Goal: Task Accomplishment & Management: Complete application form

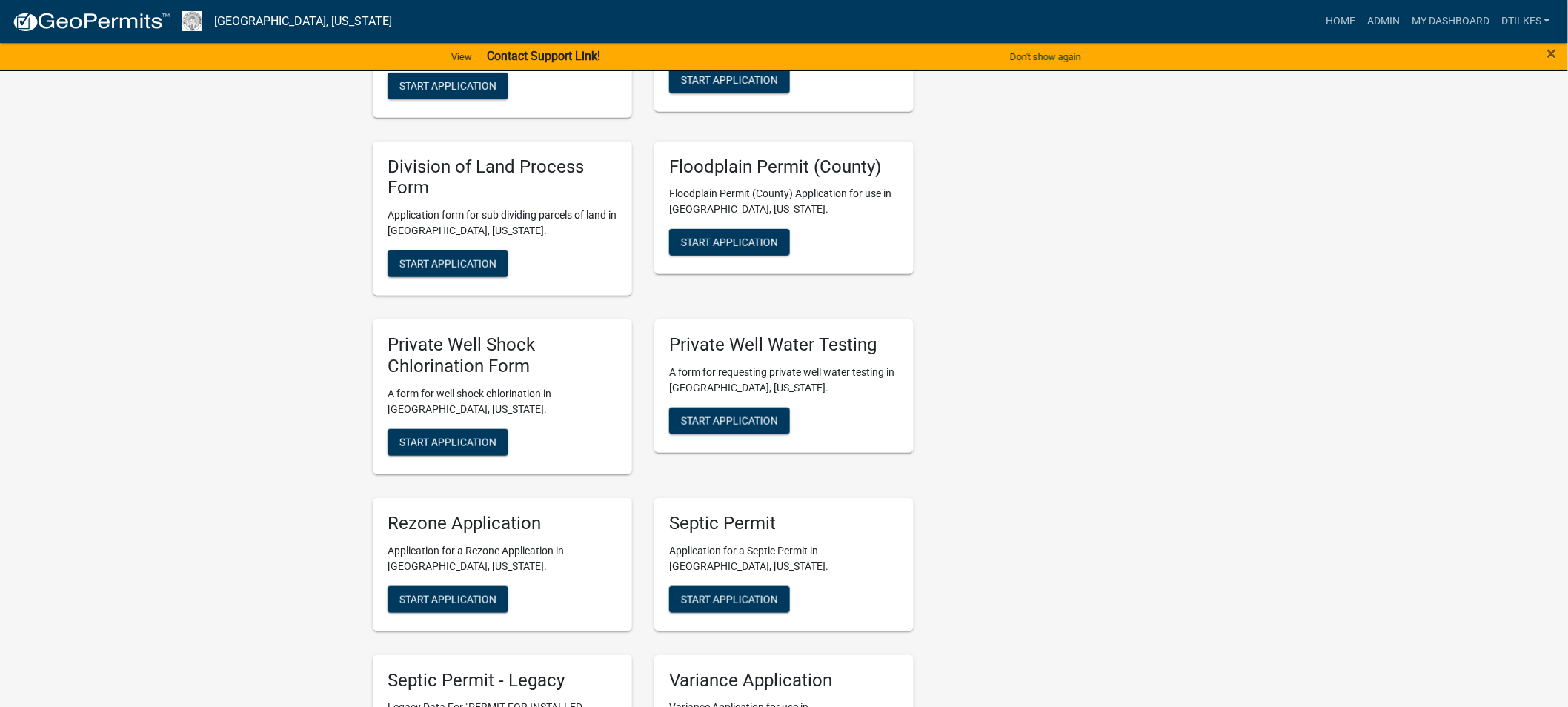
scroll to position [2717, 0]
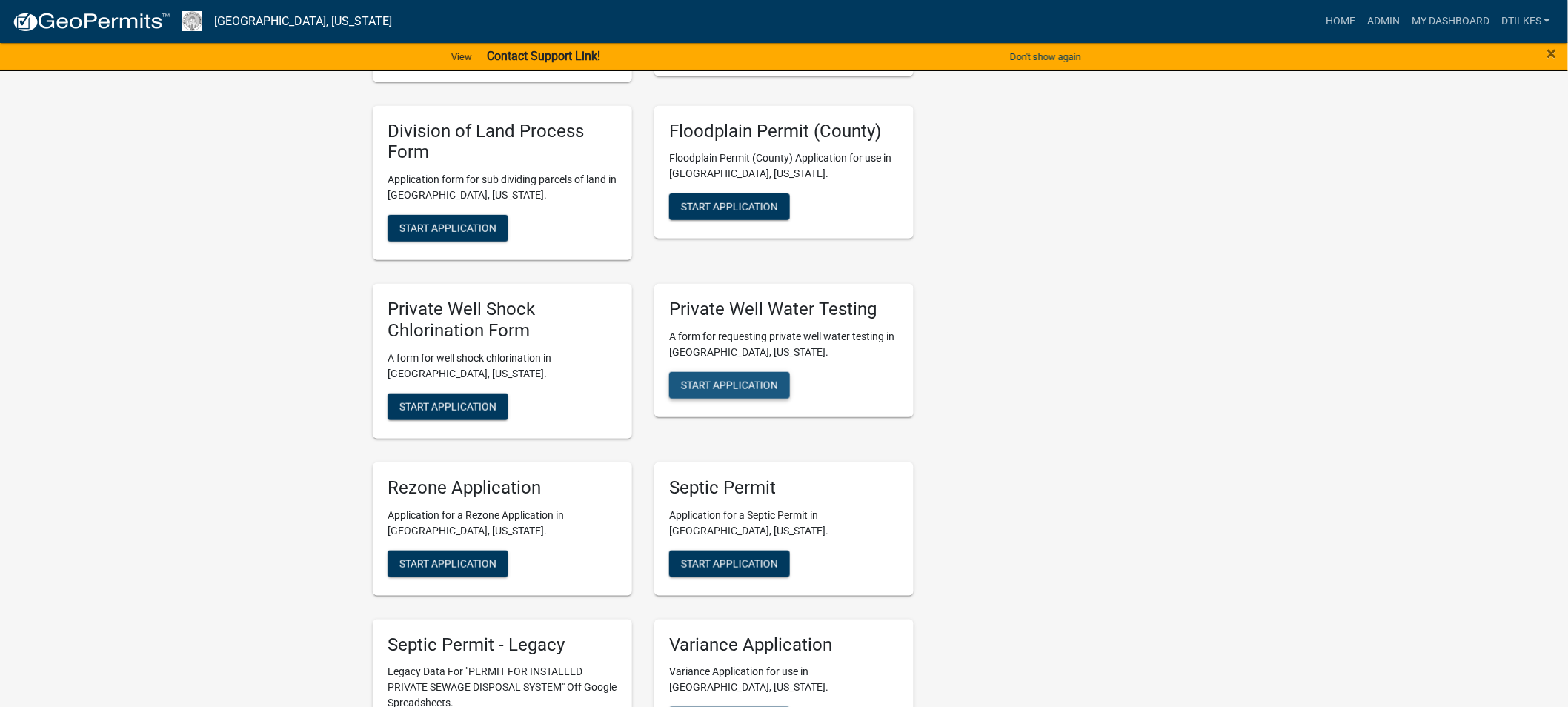
click at [724, 378] on span "Start Application" at bounding box center [729, 384] width 97 height 12
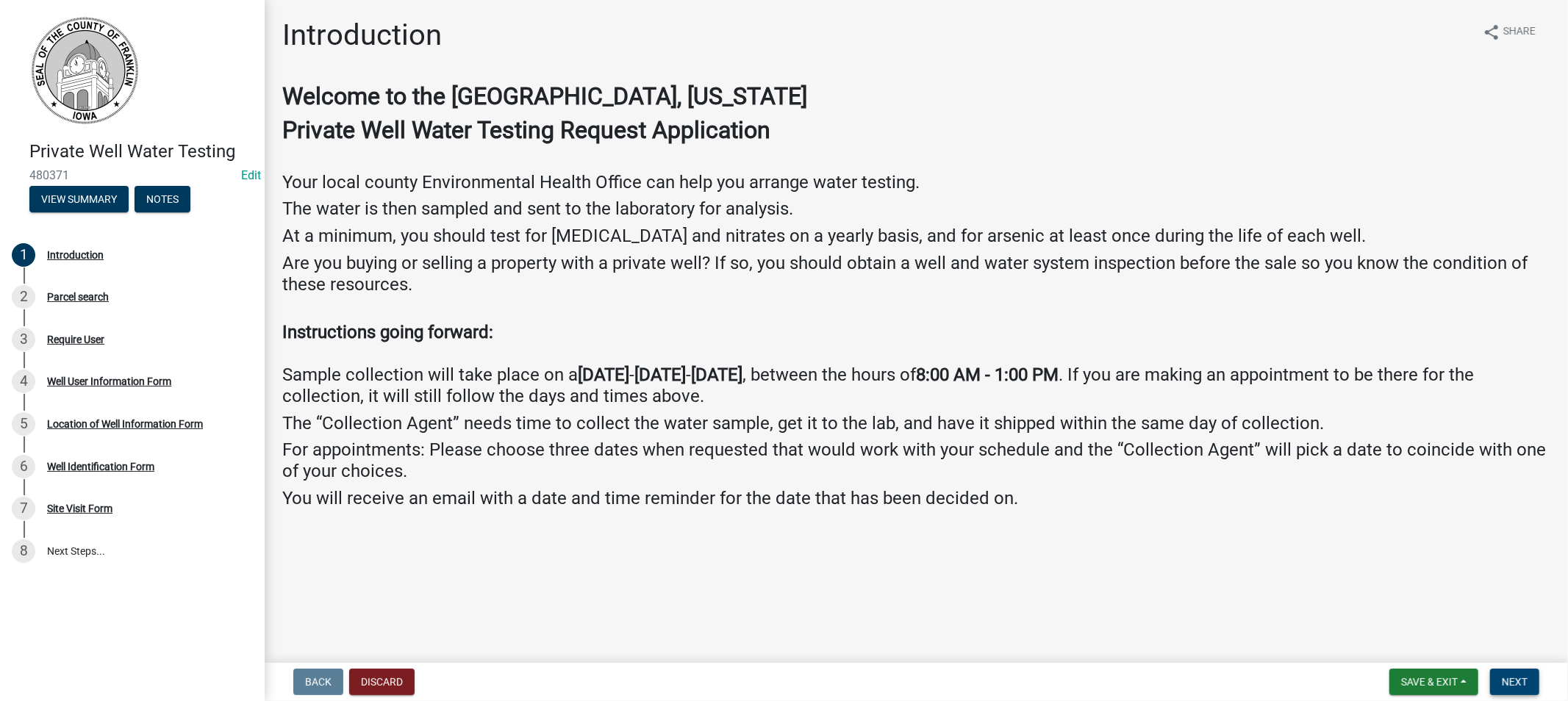
click at [1515, 679] on span "Next" at bounding box center [1515, 682] width 25 height 12
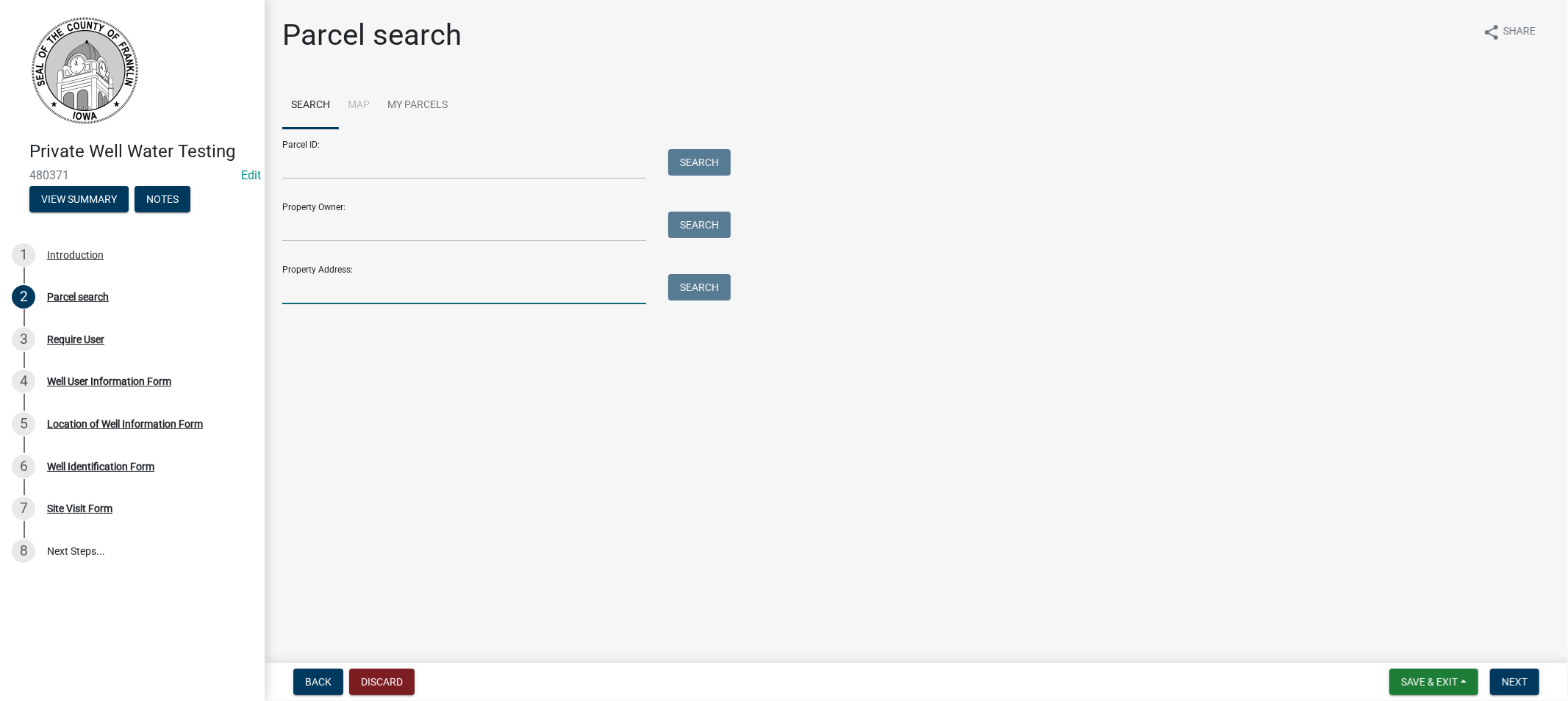
click at [310, 287] on input "Property Address:" at bounding box center [464, 289] width 364 height 30
click at [707, 282] on button "Search" at bounding box center [700, 287] width 63 height 26
click at [300, 283] on input "801 1st" at bounding box center [464, 289] width 364 height 30
type input "802 1st"
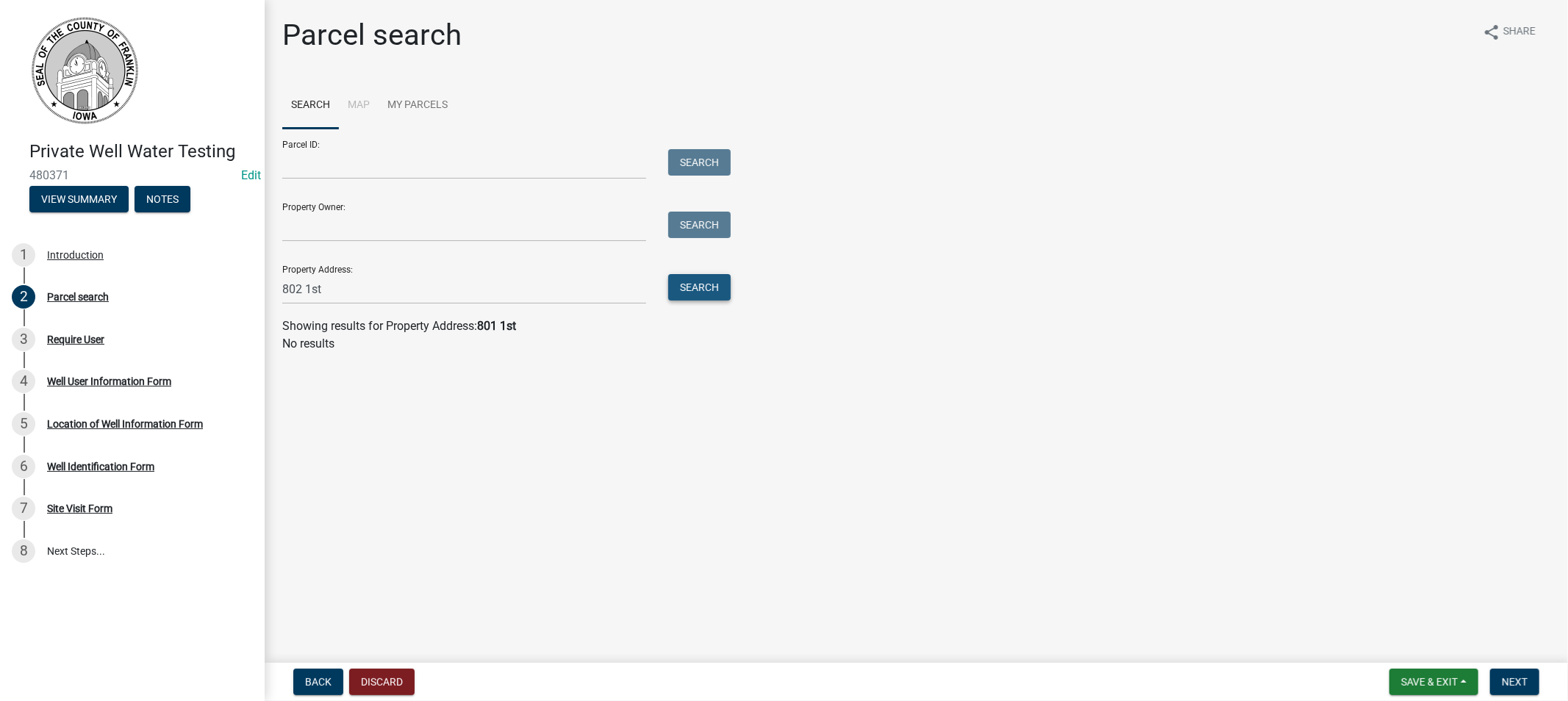
click at [700, 288] on button "Search" at bounding box center [700, 287] width 63 height 26
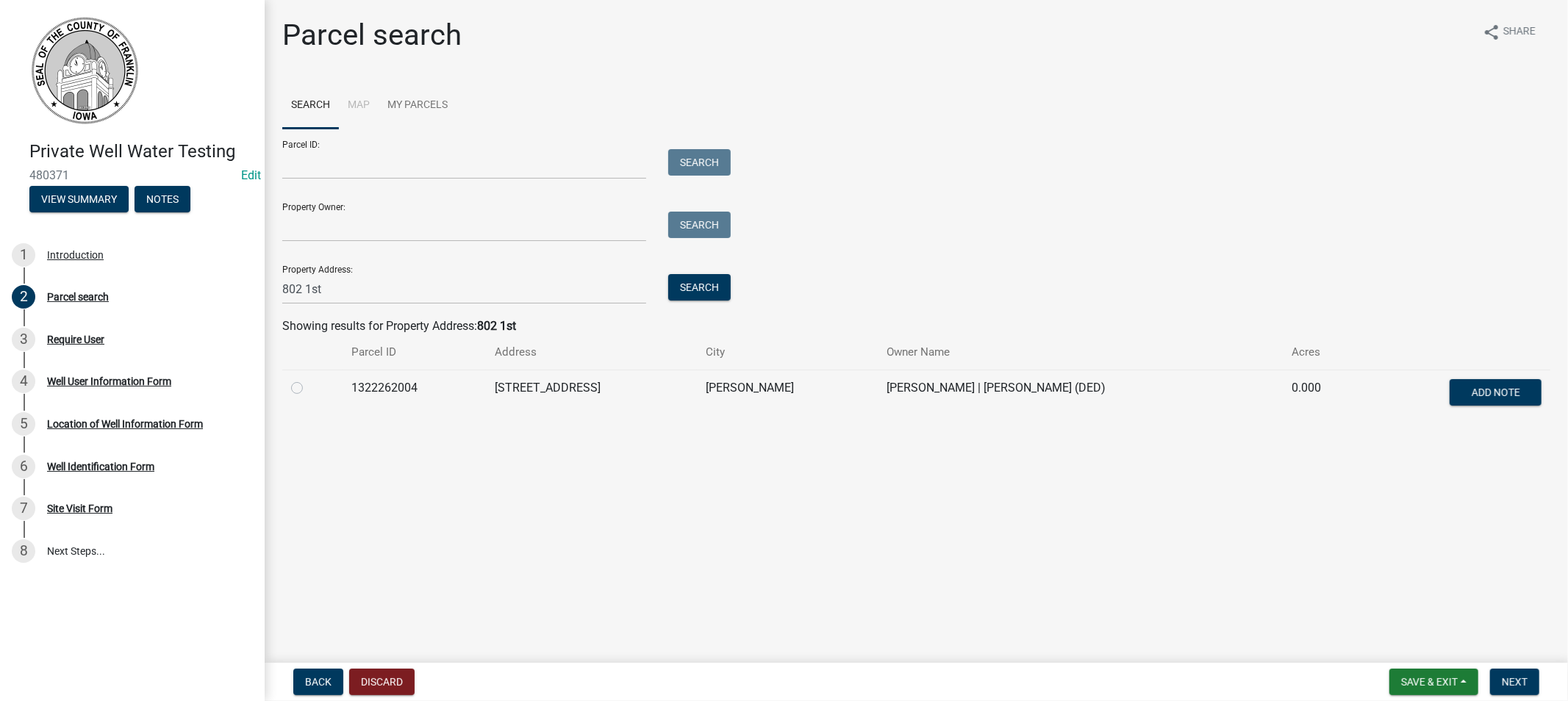
click at [309, 379] on label at bounding box center [309, 379] width 0 height 0
click at [309, 386] on input "radio" at bounding box center [313, 384] width 9 height 9
radio input "true"
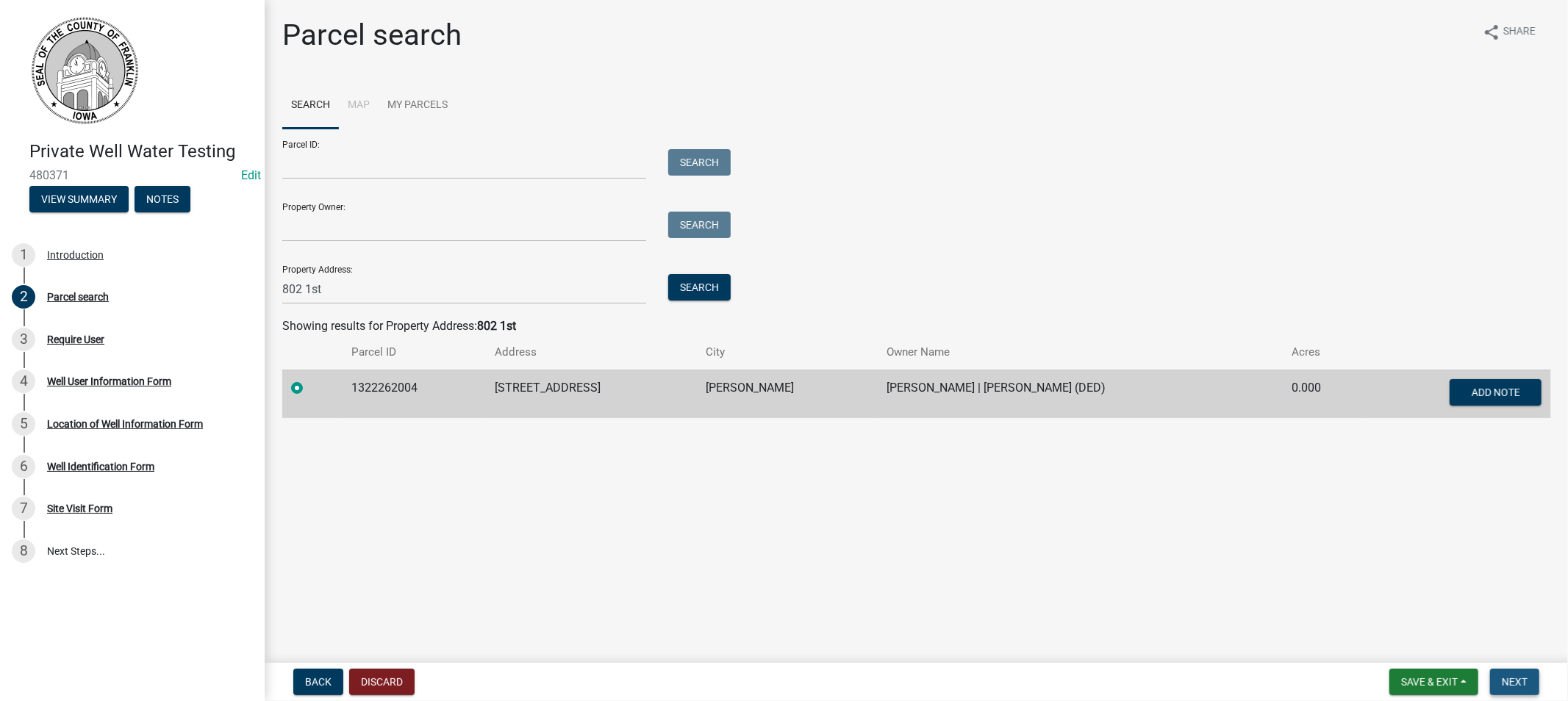
click at [1509, 679] on span "Next" at bounding box center [1515, 682] width 25 height 12
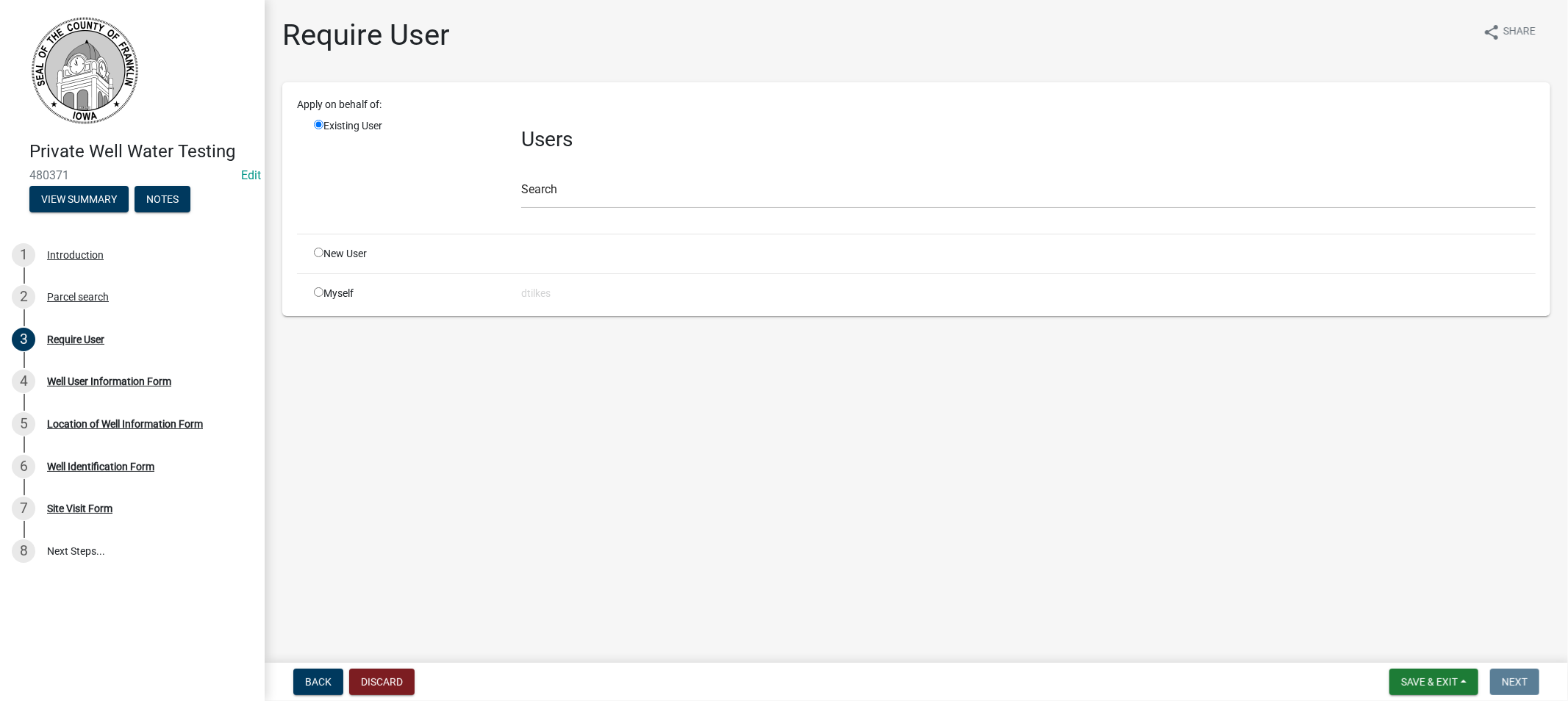
click at [316, 295] on input "radio" at bounding box center [318, 292] width 9 height 9
radio input "true"
radio input "false"
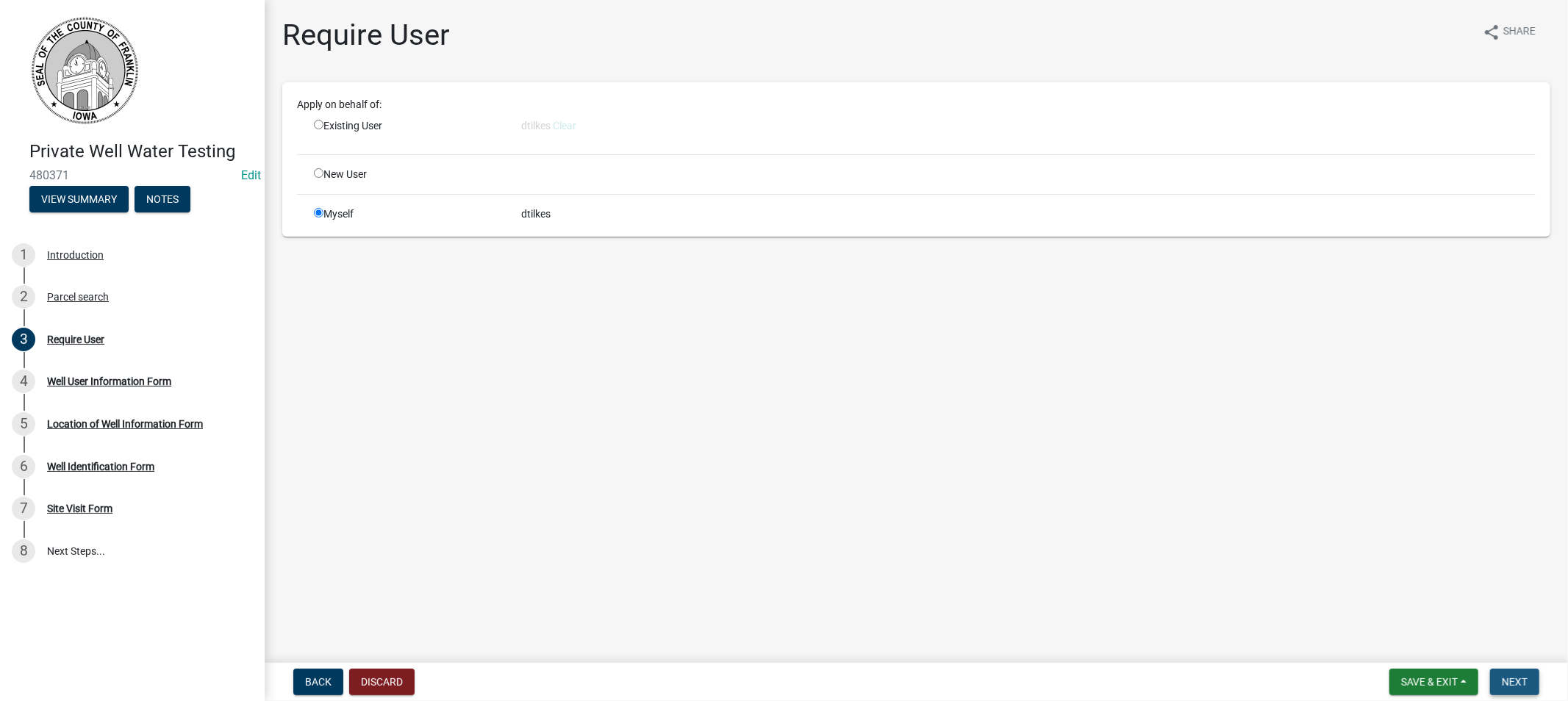
click at [1509, 679] on span "Next" at bounding box center [1515, 682] width 25 height 12
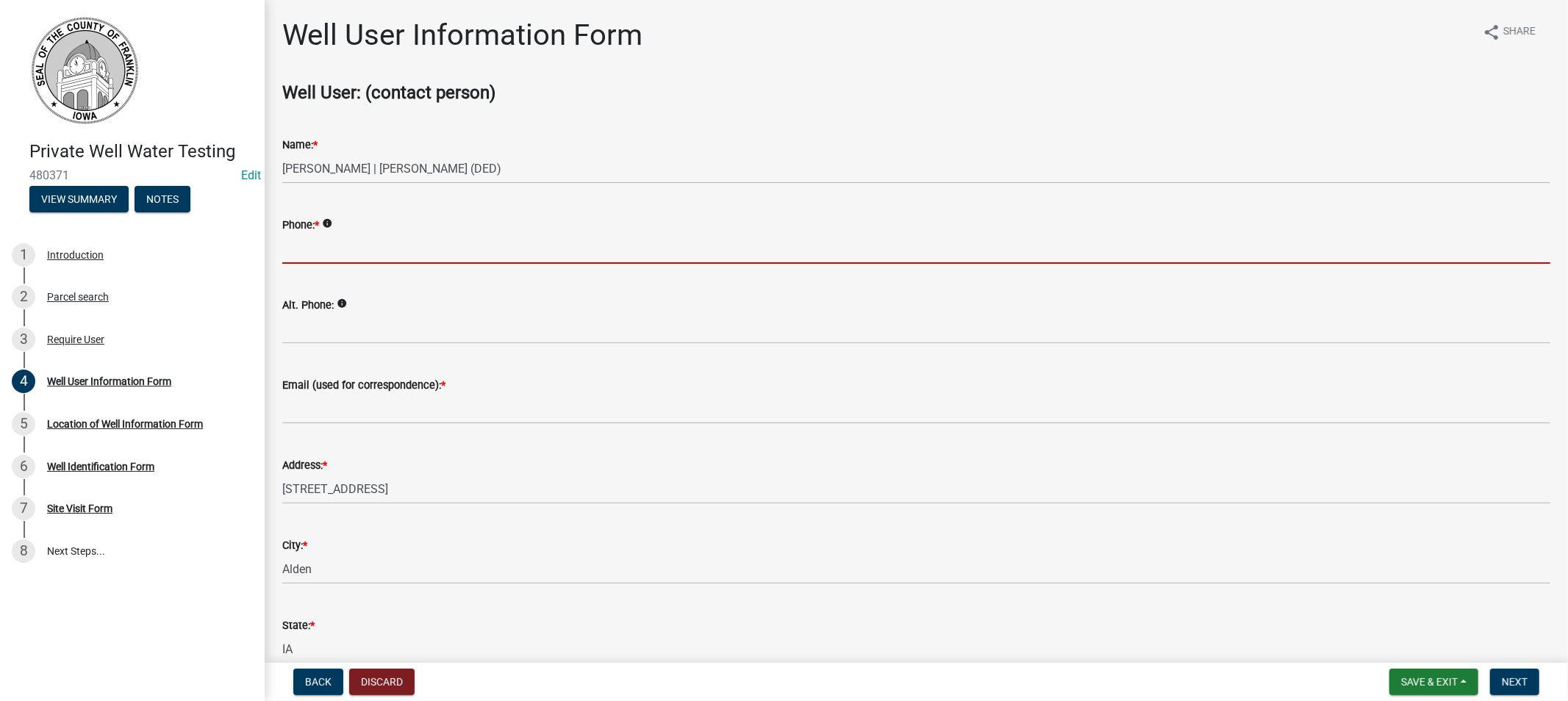
click at [340, 255] on input "Phone: *" at bounding box center [916, 248] width 1268 height 30
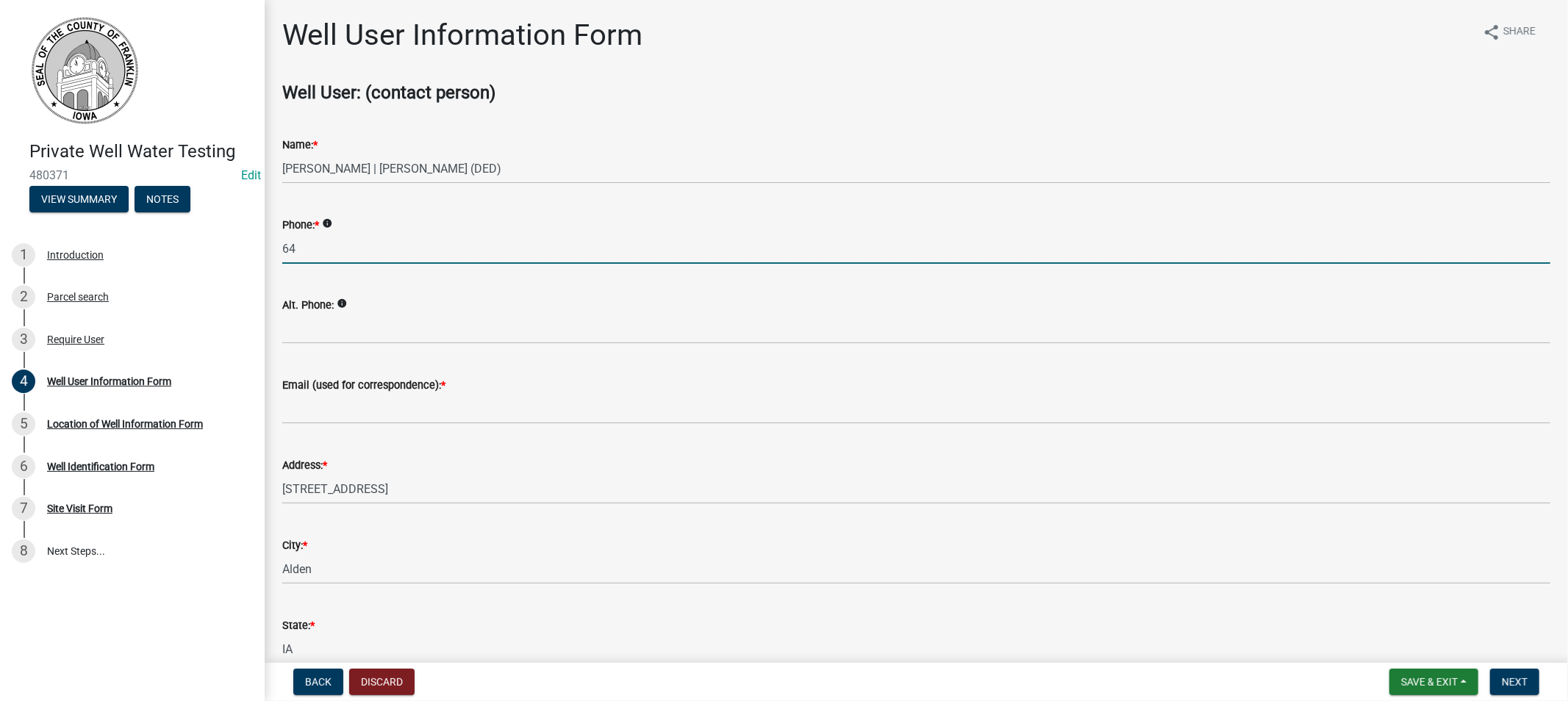
type input "6"
type input "[PHONE_NUMBER]"
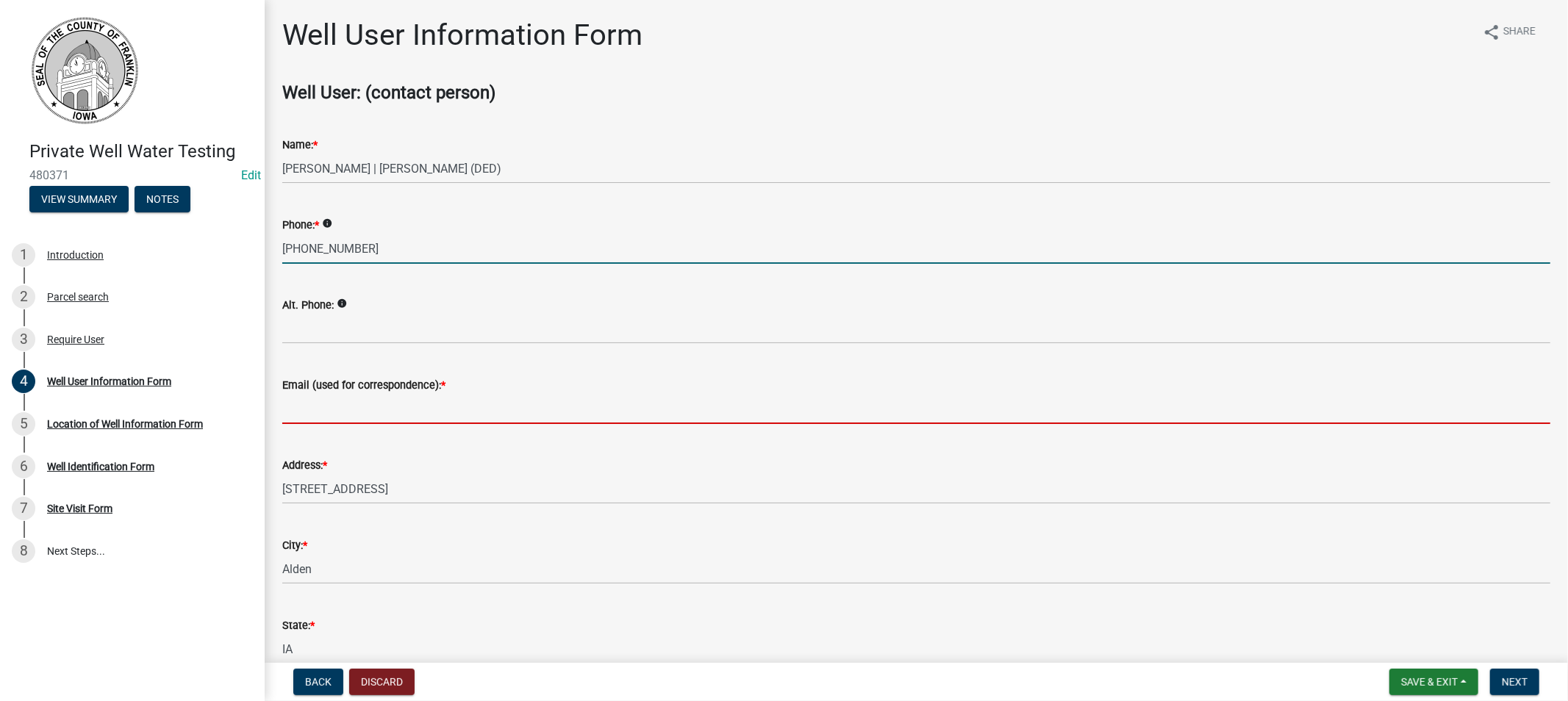
click at [318, 419] on input "Email (used for correspondence): *" at bounding box center [916, 408] width 1268 height 30
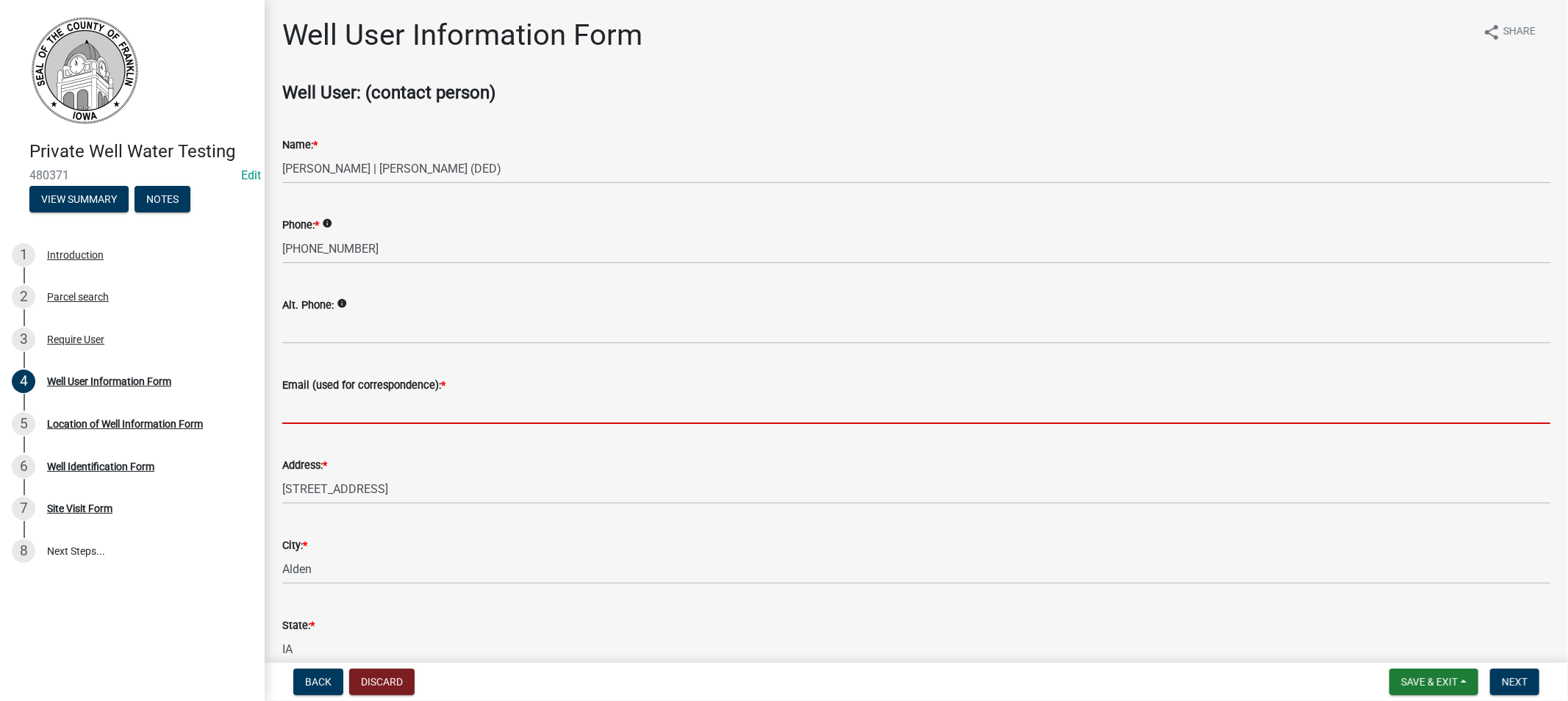
paste input "[PERSON_NAME] <[EMAIL_ADDRESS][DOMAIN_NAME]>"
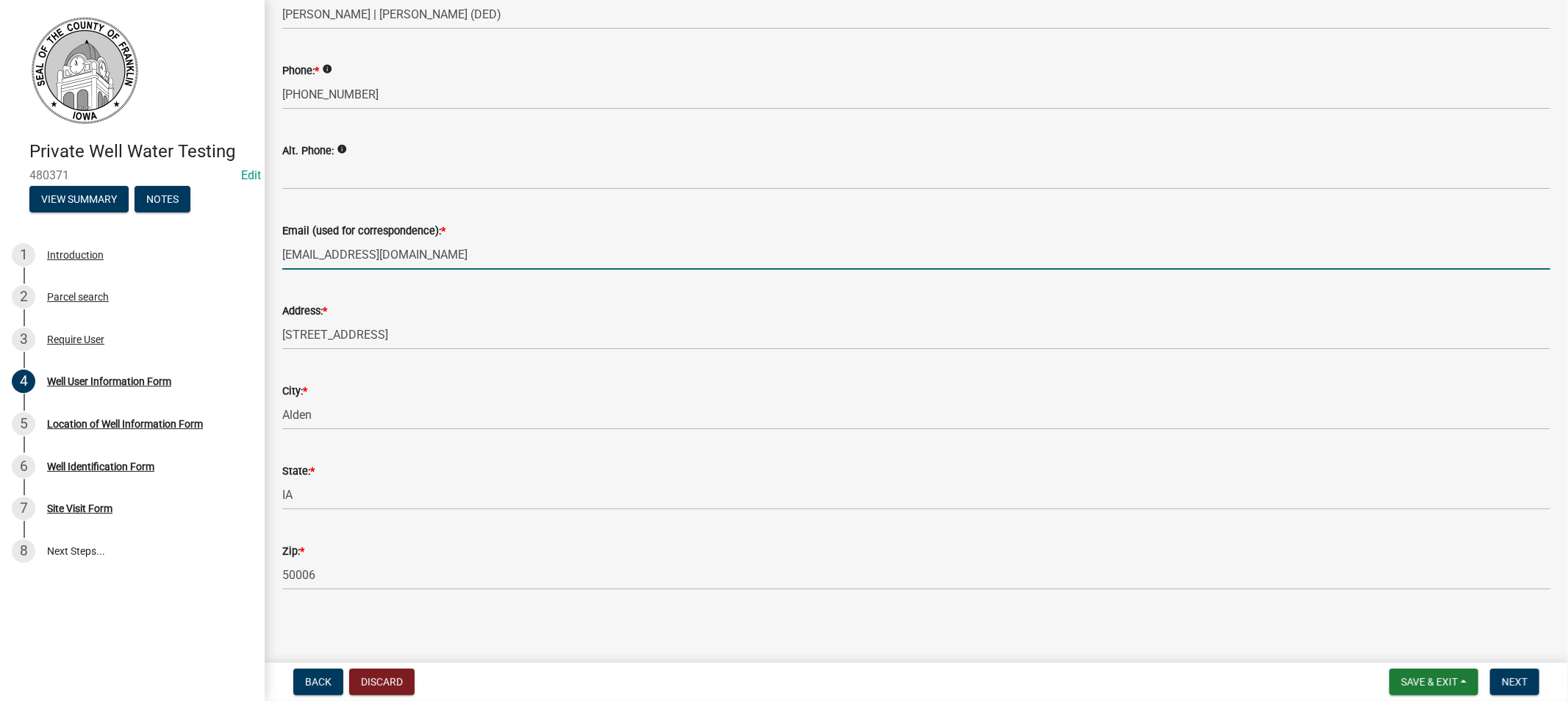
scroll to position [156, 0]
type input "[EMAIL_ADDRESS][DOMAIN_NAME]"
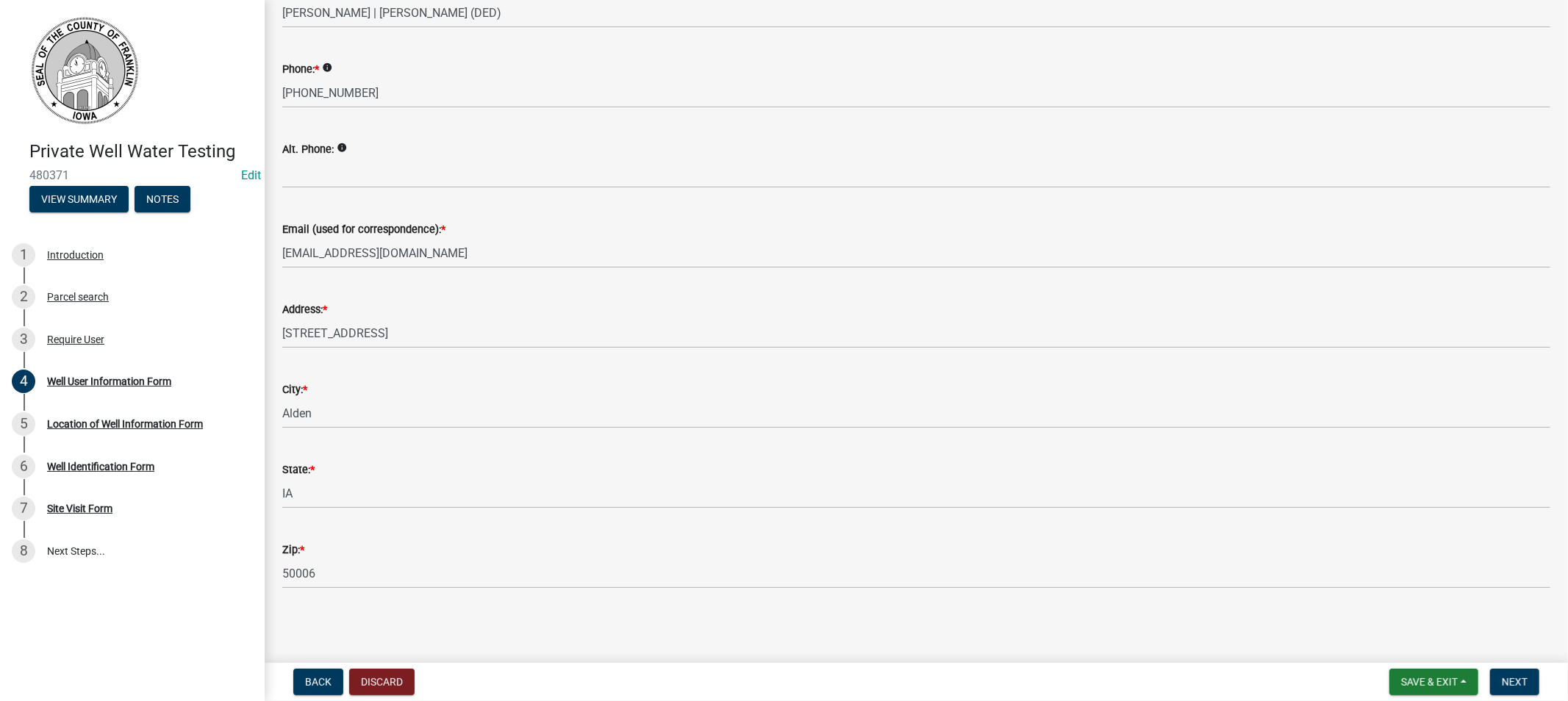
click at [474, 545] on div "Zip: *" at bounding box center [916, 549] width 1268 height 18
click at [1523, 679] on span "Next" at bounding box center [1515, 682] width 25 height 12
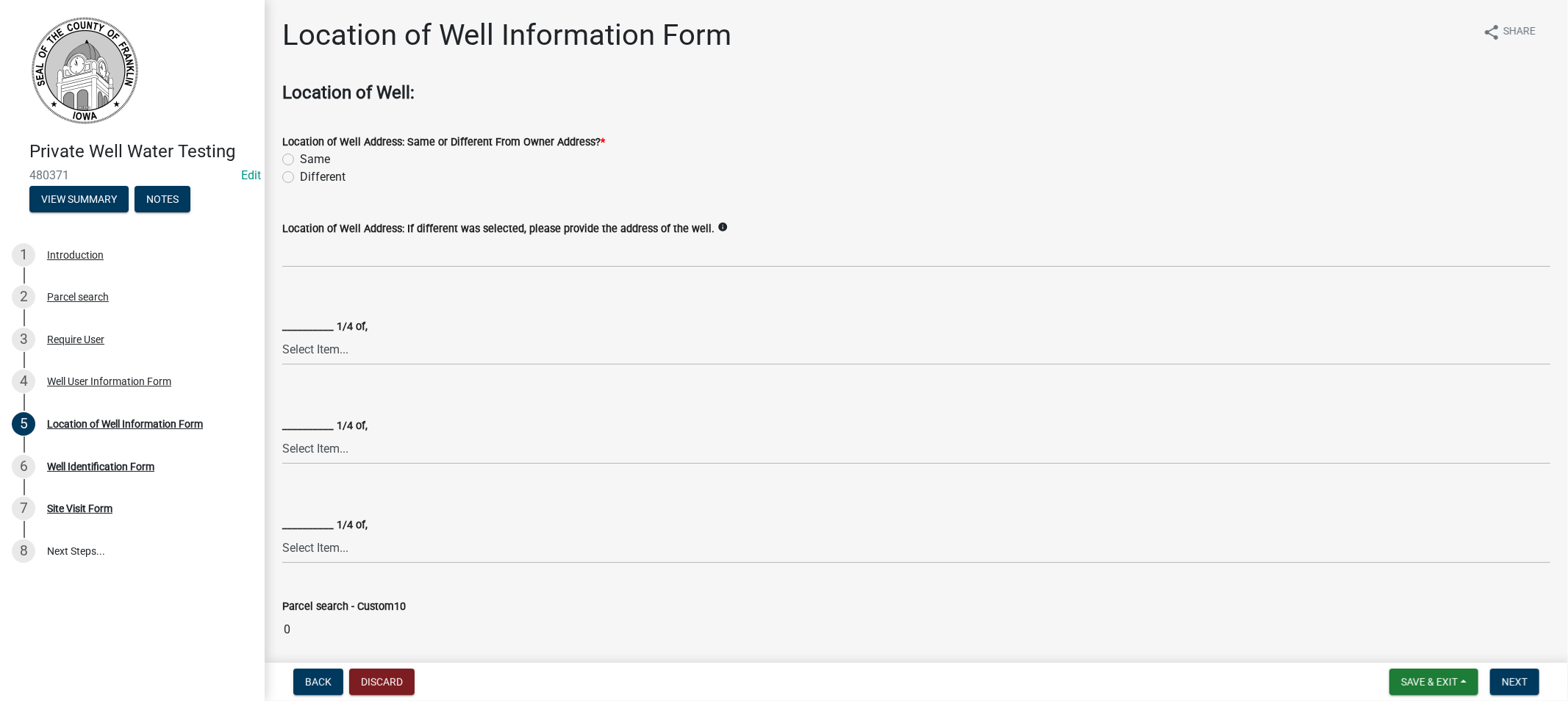
click at [300, 155] on label "Same" at bounding box center [314, 159] width 30 height 18
click at [300, 155] on input "Same" at bounding box center [304, 154] width 9 height 9
radio input "true"
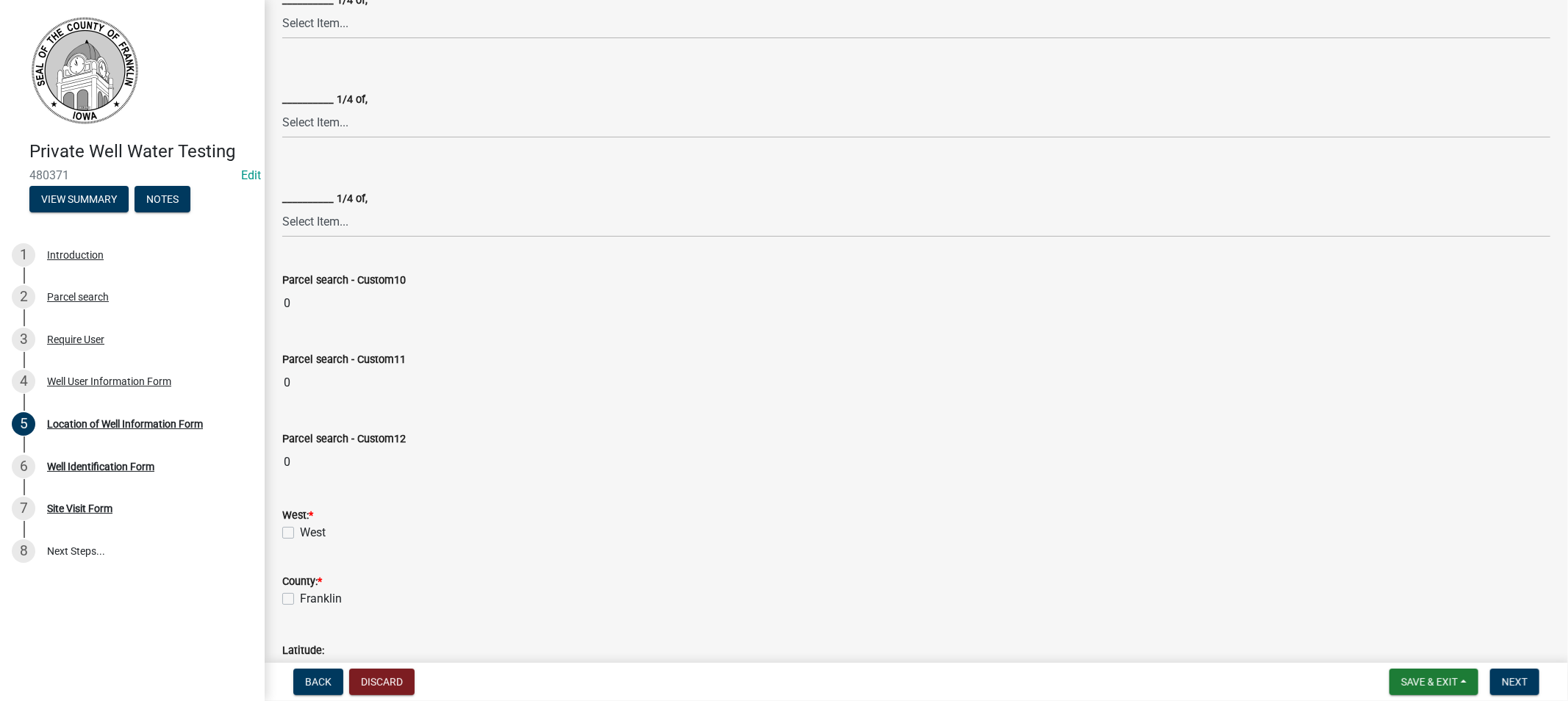
scroll to position [408, 0]
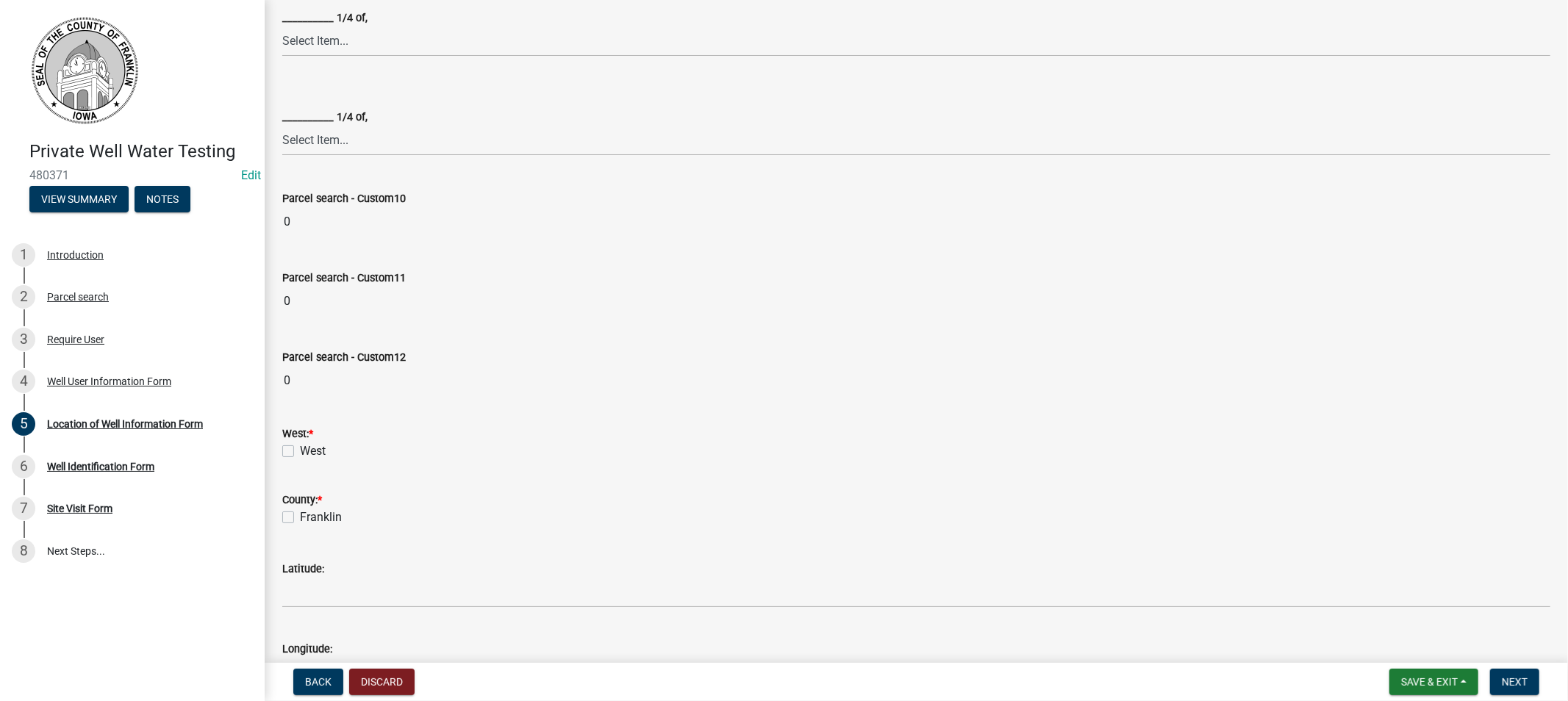
click at [300, 449] on label "West" at bounding box center [312, 451] width 25 height 18
click at [300, 449] on input "West" at bounding box center [304, 446] width 9 height 9
checkbox input "true"
click at [300, 512] on label "Franklin" at bounding box center [320, 517] width 42 height 18
click at [300, 512] on input "Franklin" at bounding box center [304, 513] width 9 height 9
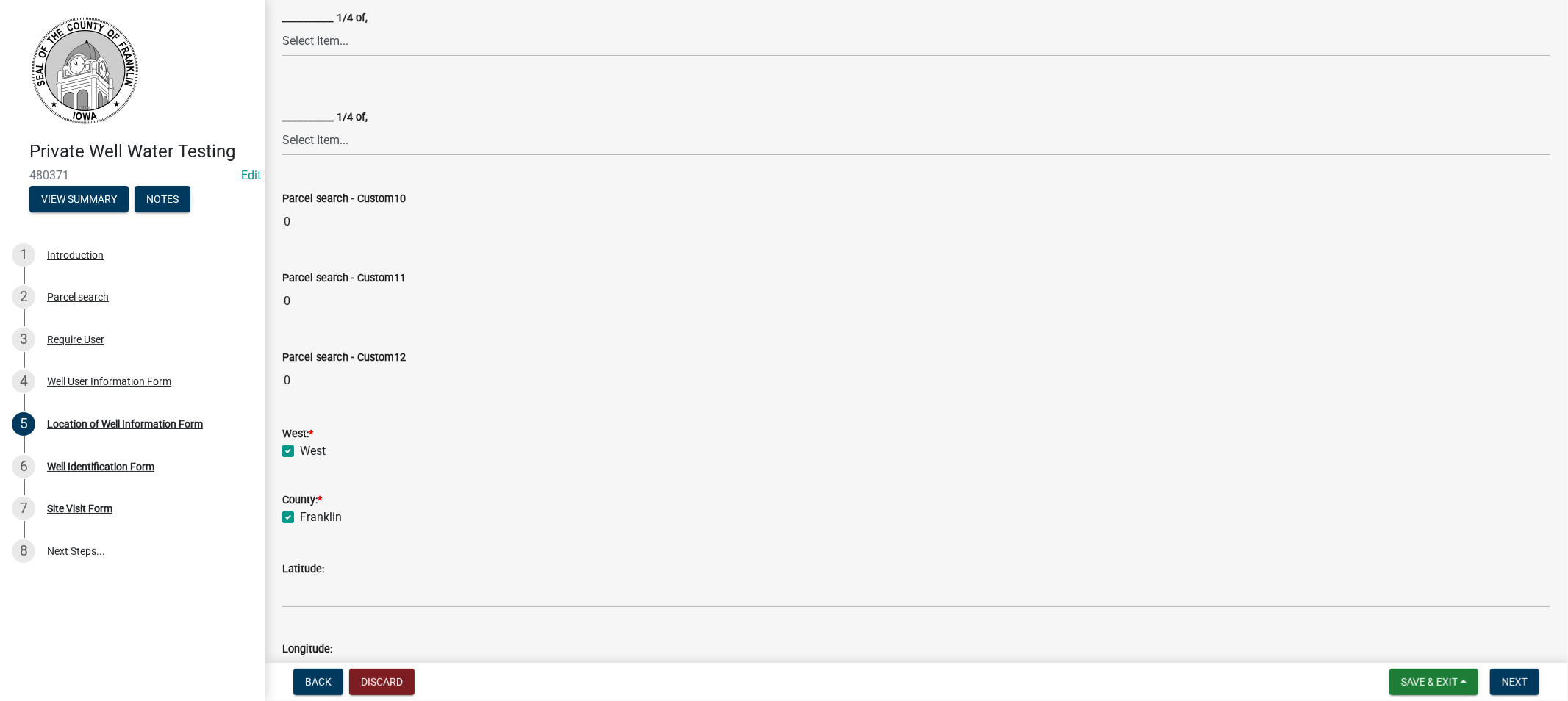
checkbox input "true"
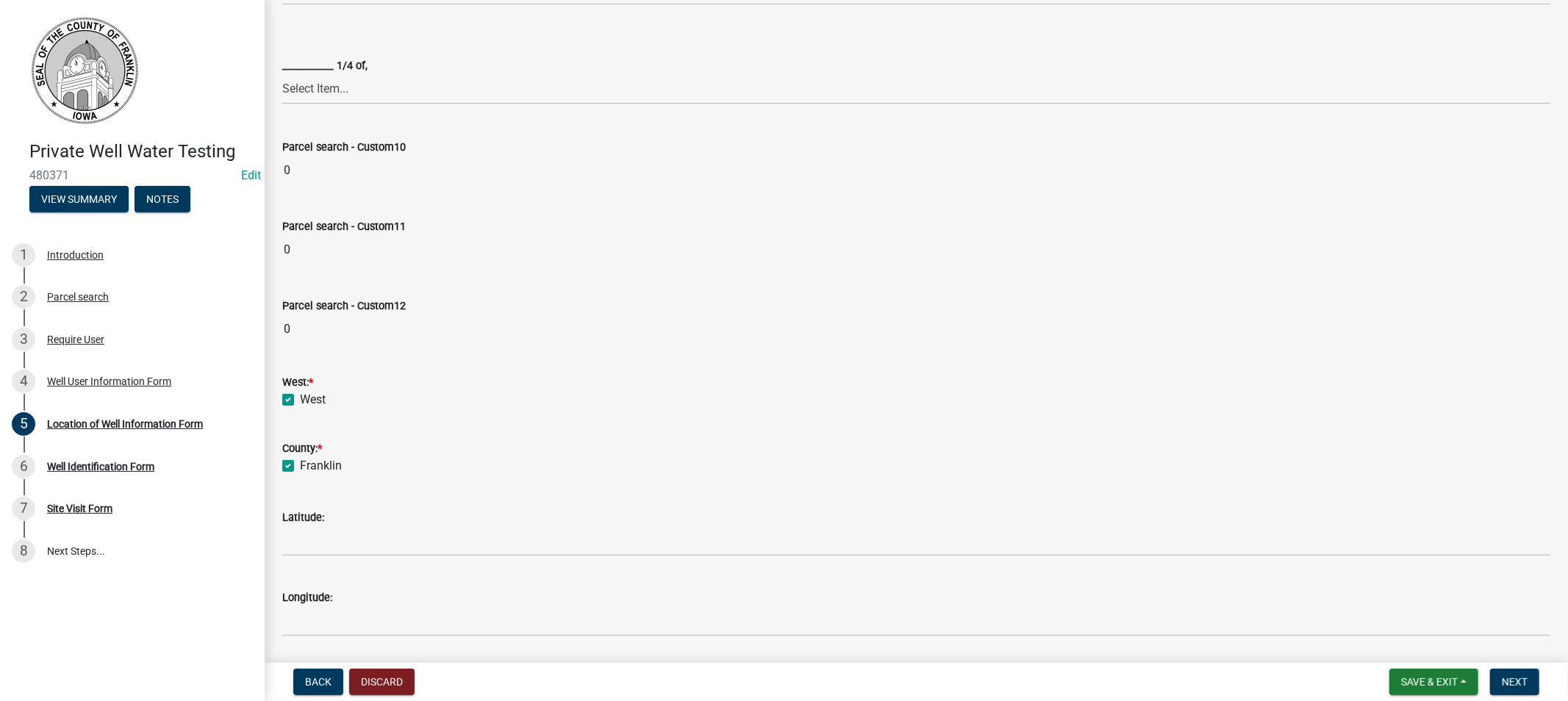
scroll to position [709, 0]
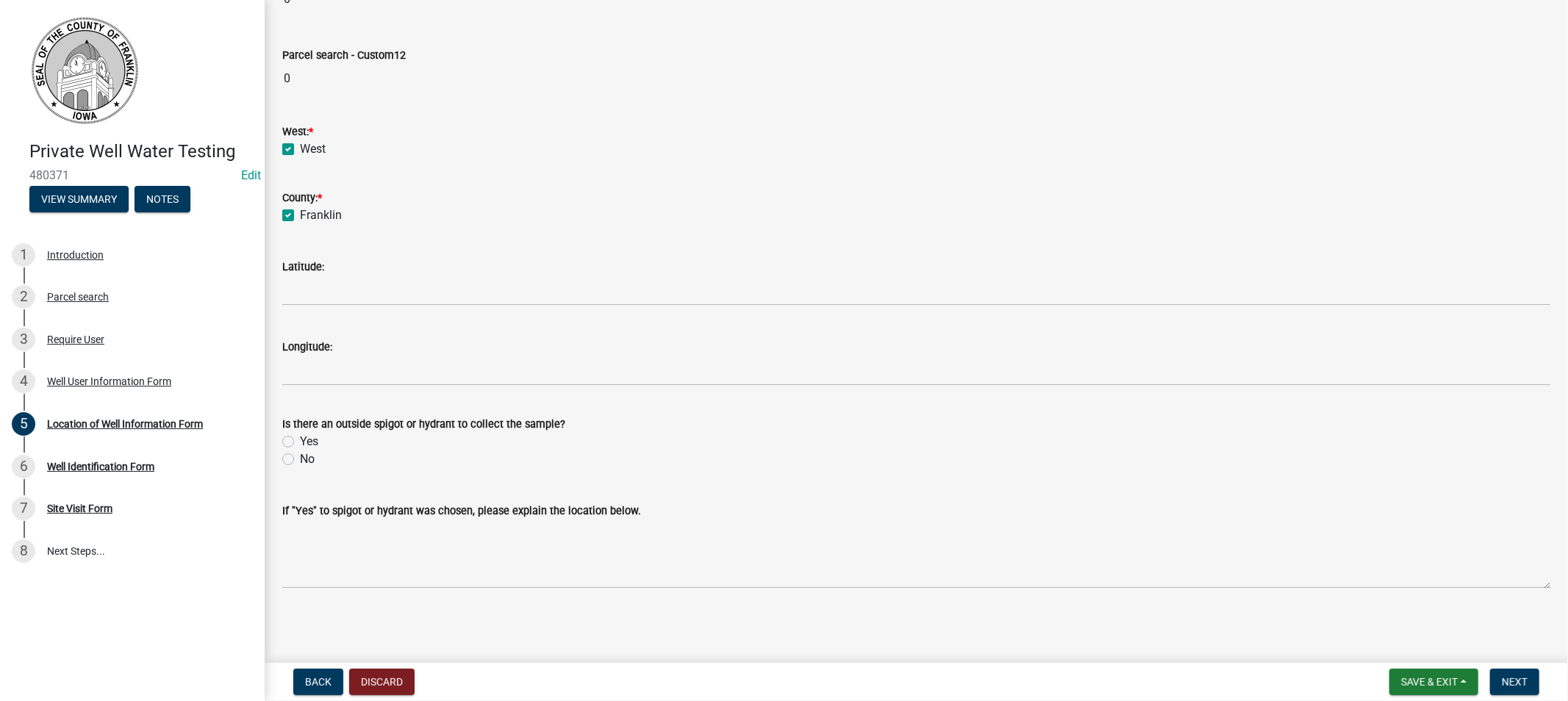
click at [300, 440] on label "Yes" at bounding box center [309, 441] width 19 height 18
click at [300, 440] on input "Yes" at bounding box center [304, 437] width 9 height 9
radio input "true"
click at [1510, 673] on button "Next" at bounding box center [1515, 681] width 49 height 26
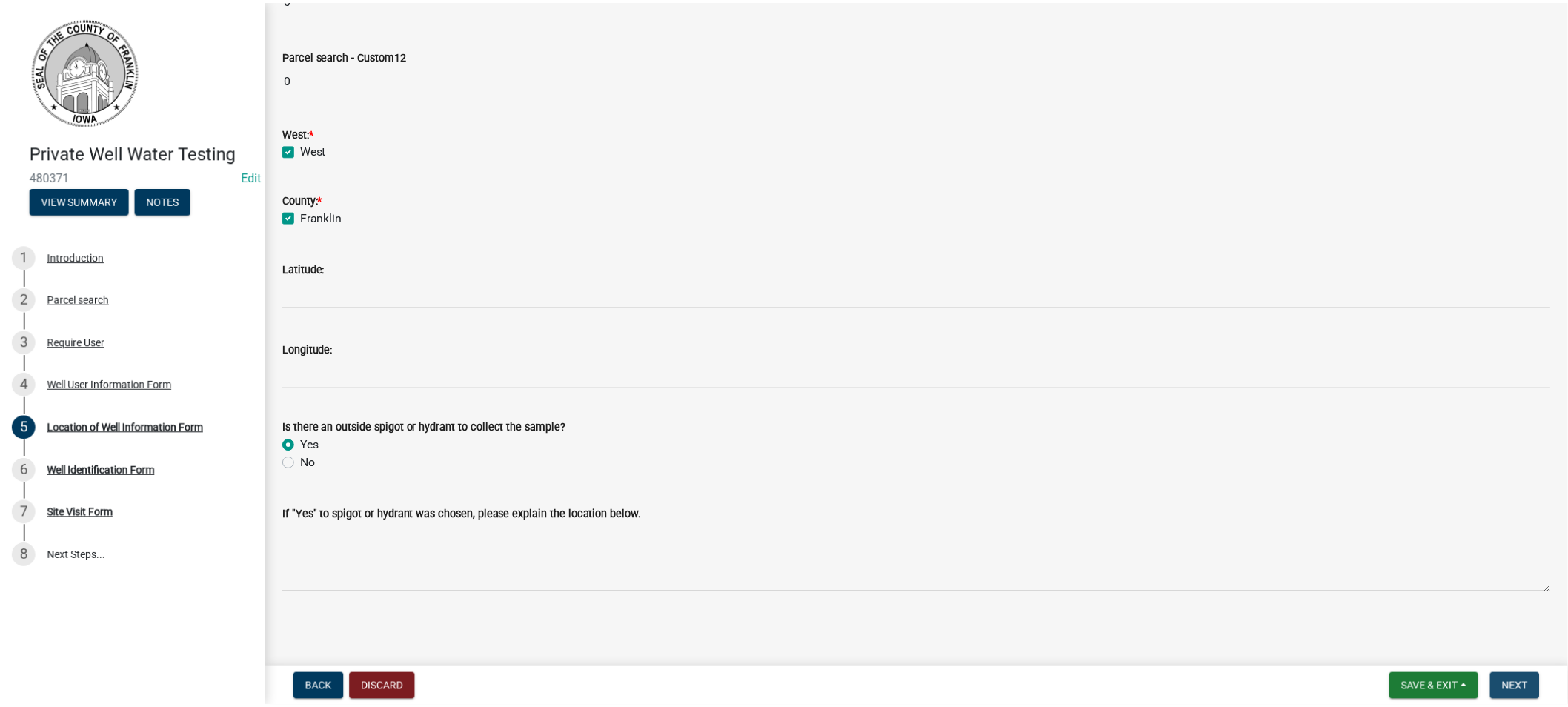
scroll to position [0, 0]
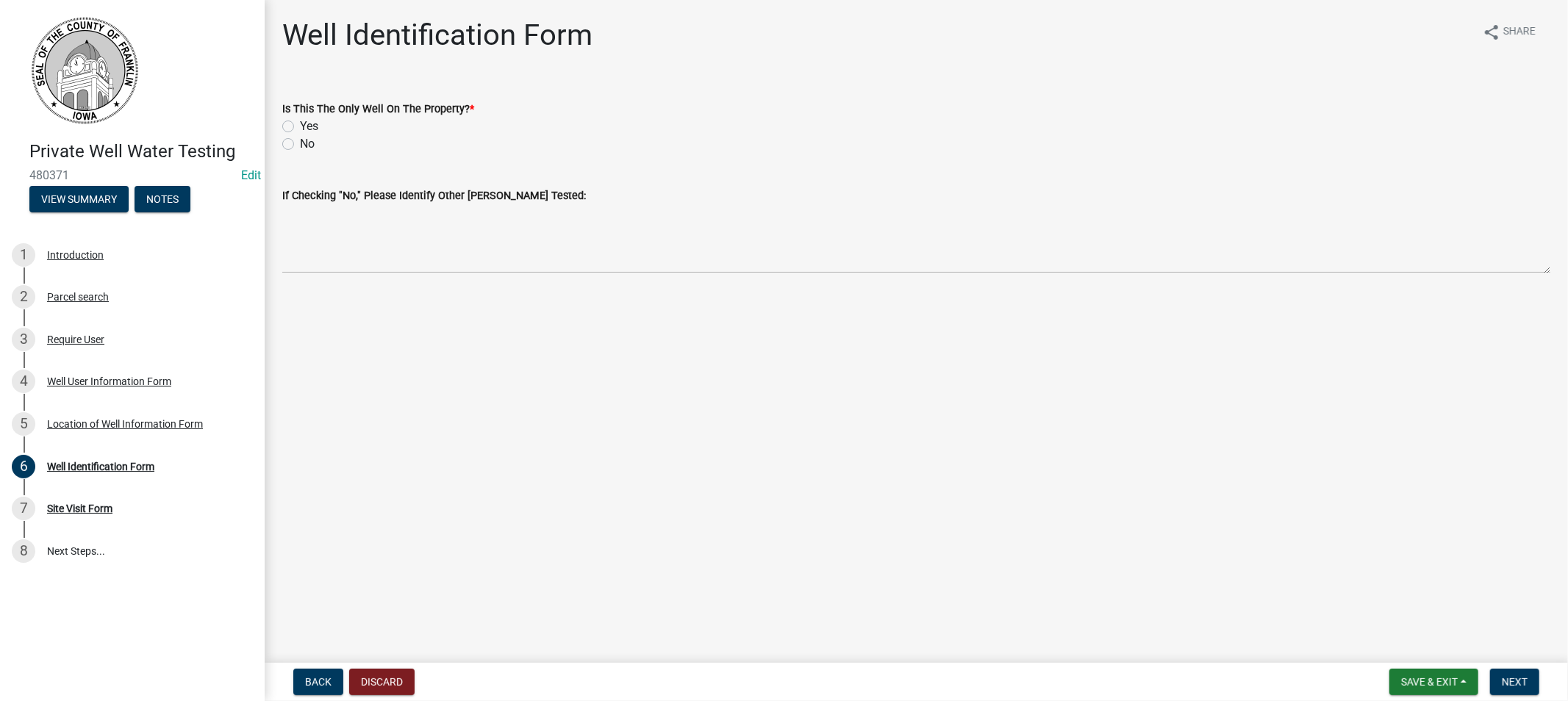
click at [300, 121] on label "Yes" at bounding box center [309, 126] width 19 height 18
click at [300, 121] on input "Yes" at bounding box center [304, 122] width 9 height 9
radio input "true"
click at [1501, 683] on button "Next" at bounding box center [1515, 681] width 49 height 26
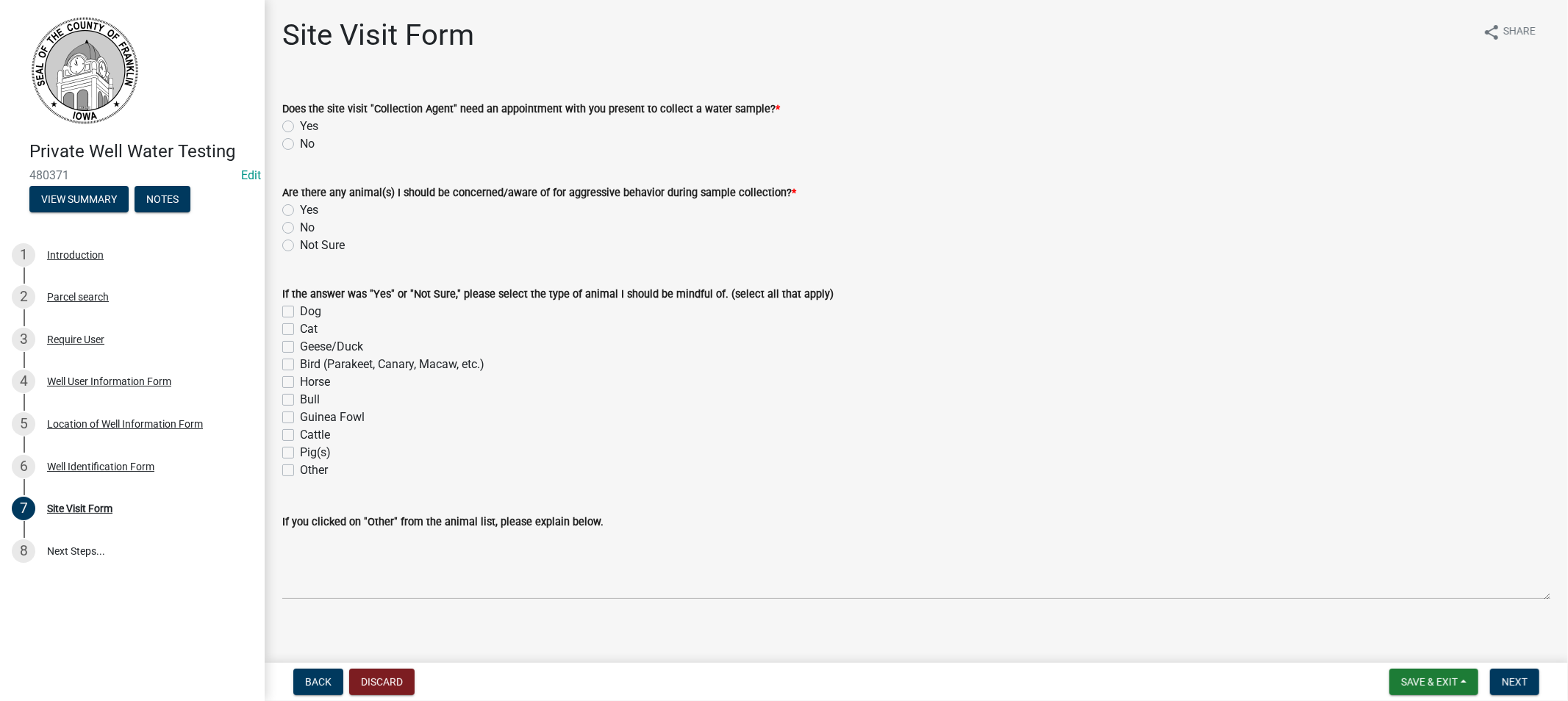
click at [300, 141] on label "No" at bounding box center [306, 143] width 14 height 18
click at [300, 141] on input "No" at bounding box center [304, 139] width 9 height 9
radio input "true"
click at [300, 247] on label "Not Sure" at bounding box center [322, 245] width 45 height 18
click at [300, 246] on input "Not Sure" at bounding box center [304, 241] width 9 height 9
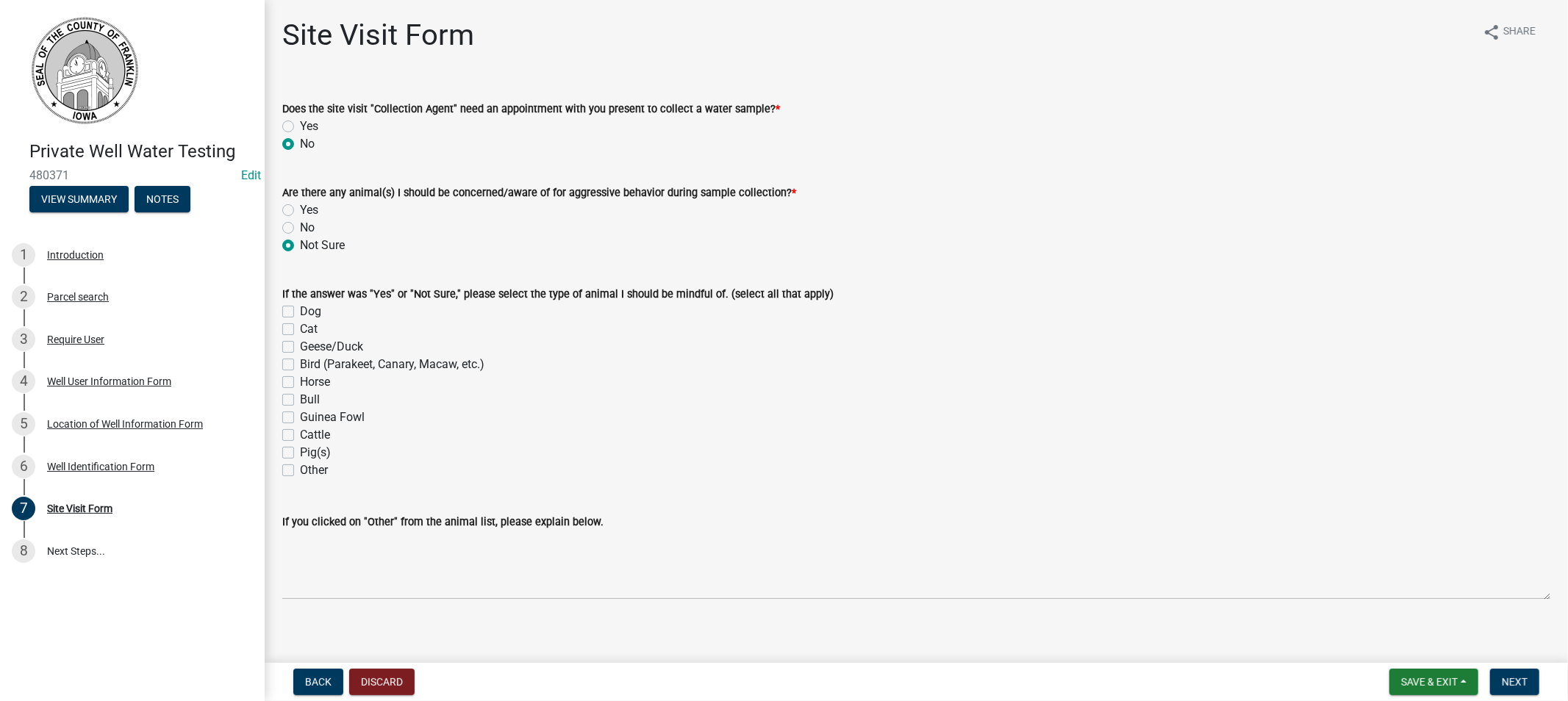
radio input "true"
click at [1509, 681] on span "Next" at bounding box center [1515, 682] width 25 height 12
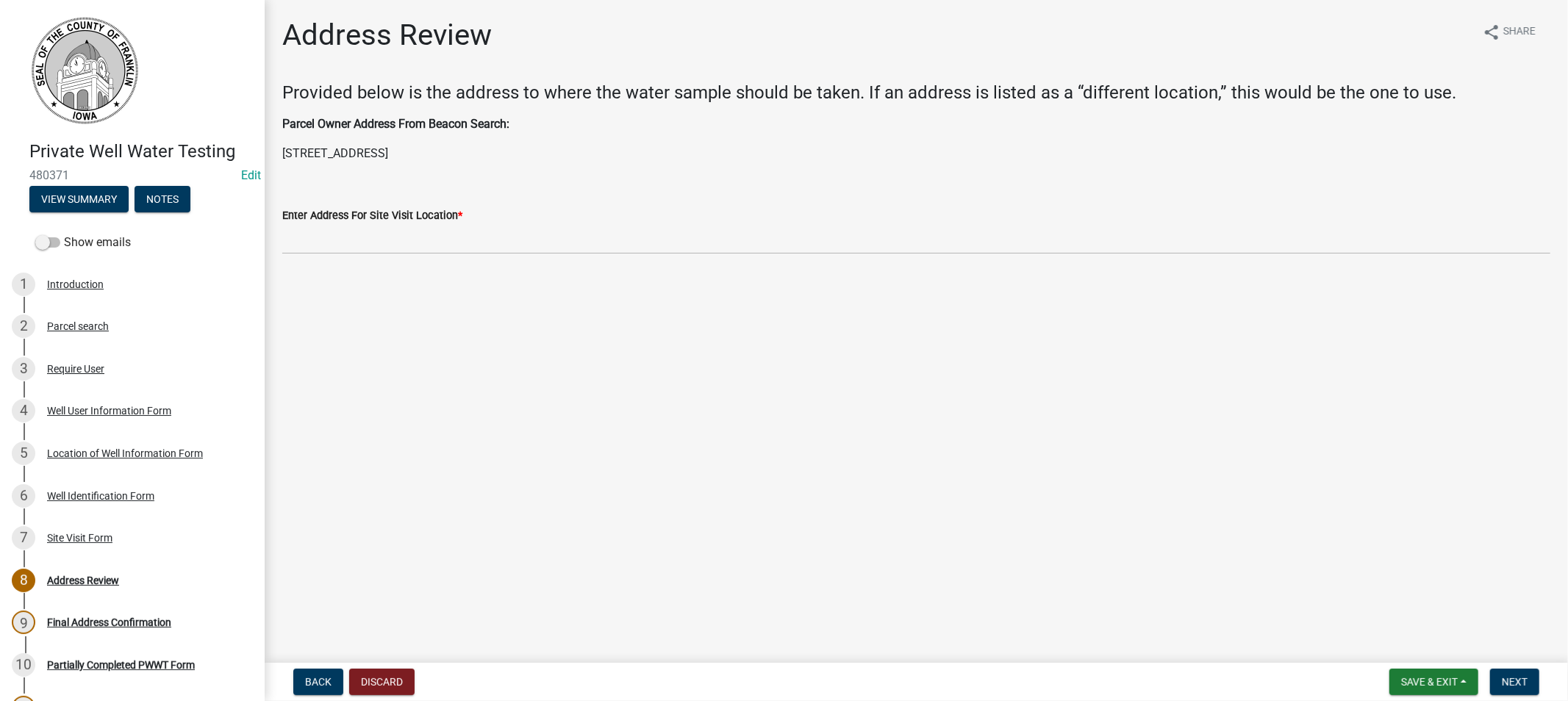
drag, startPoint x: 424, startPoint y: 150, endPoint x: 281, endPoint y: 149, distance: 143.0
click at [281, 149] on div "Parcel Owner Address From Beacon Search: [STREET_ADDRESS]" at bounding box center [916, 138] width 1290 height 47
copy p "[STREET_ADDRESS]"
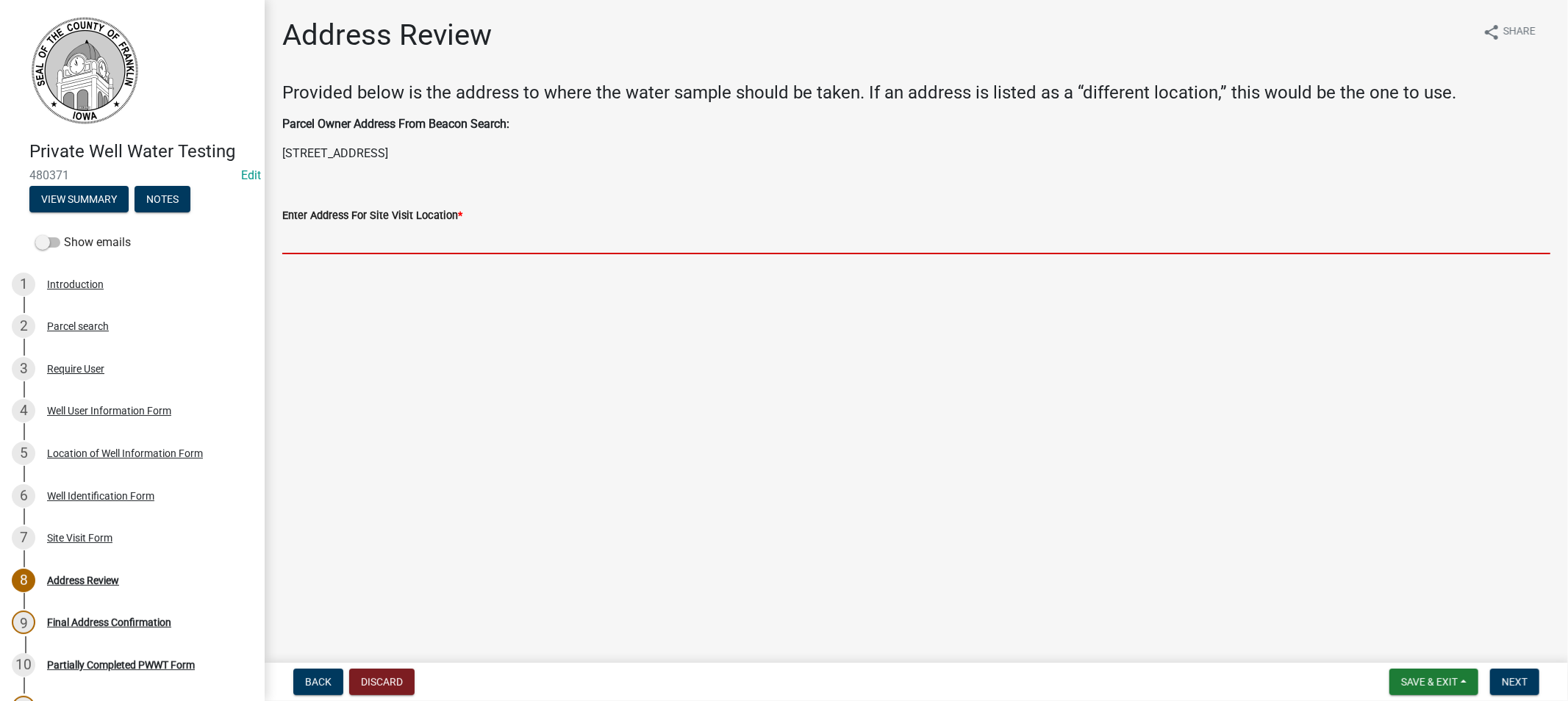
click at [310, 235] on input "Enter Address For Site Visit Location *" at bounding box center [916, 238] width 1268 height 30
paste input "[STREET_ADDRESS]"
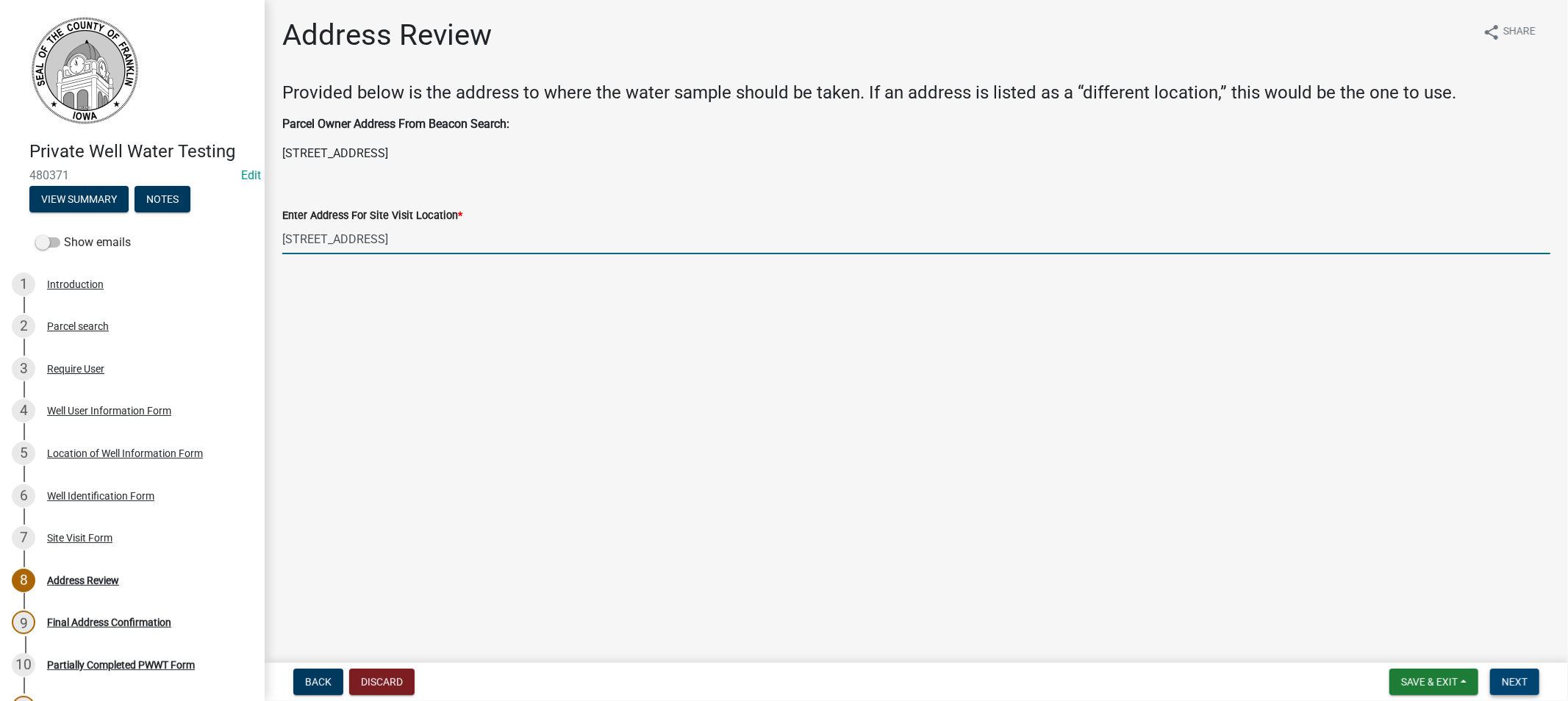
type input "[STREET_ADDRESS]"
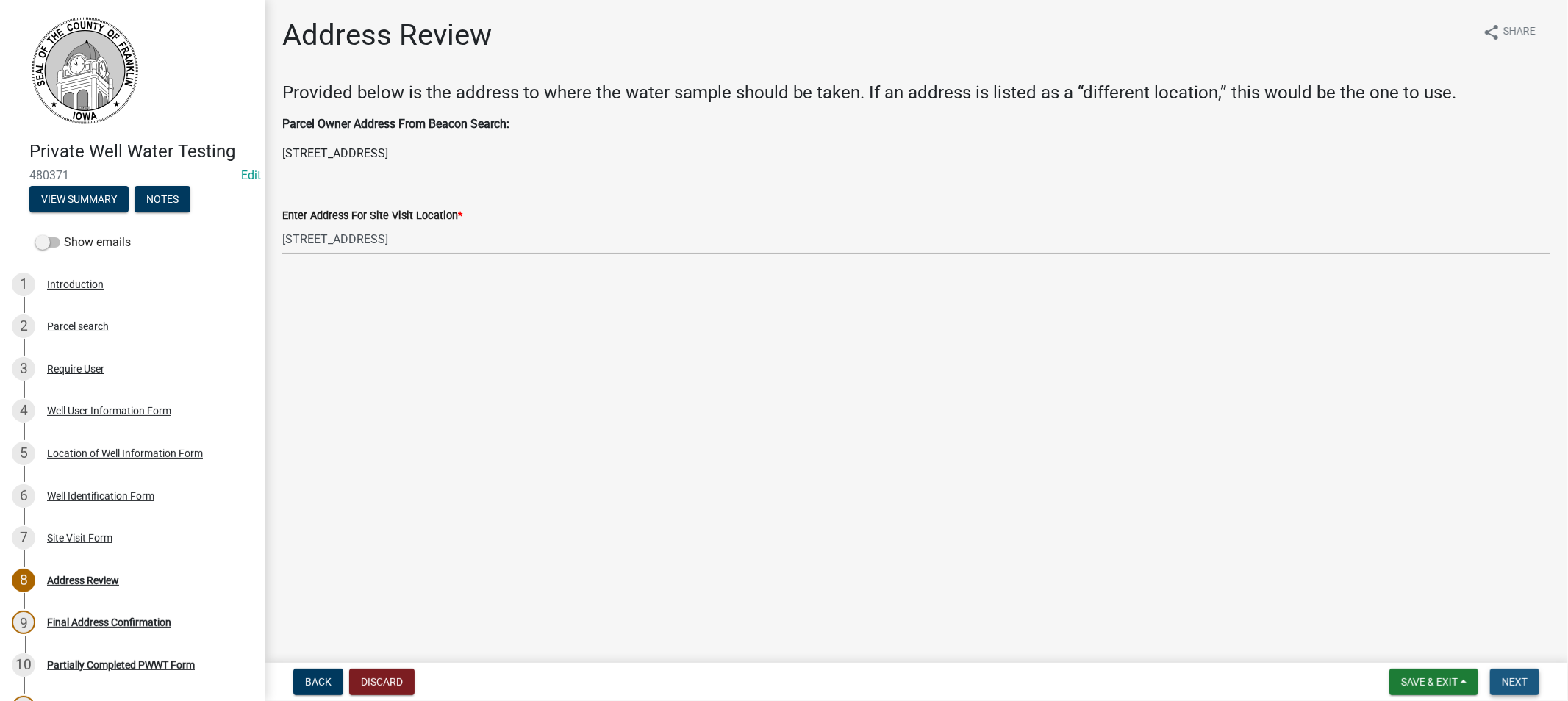
click at [1494, 685] on button "Next" at bounding box center [1515, 681] width 49 height 26
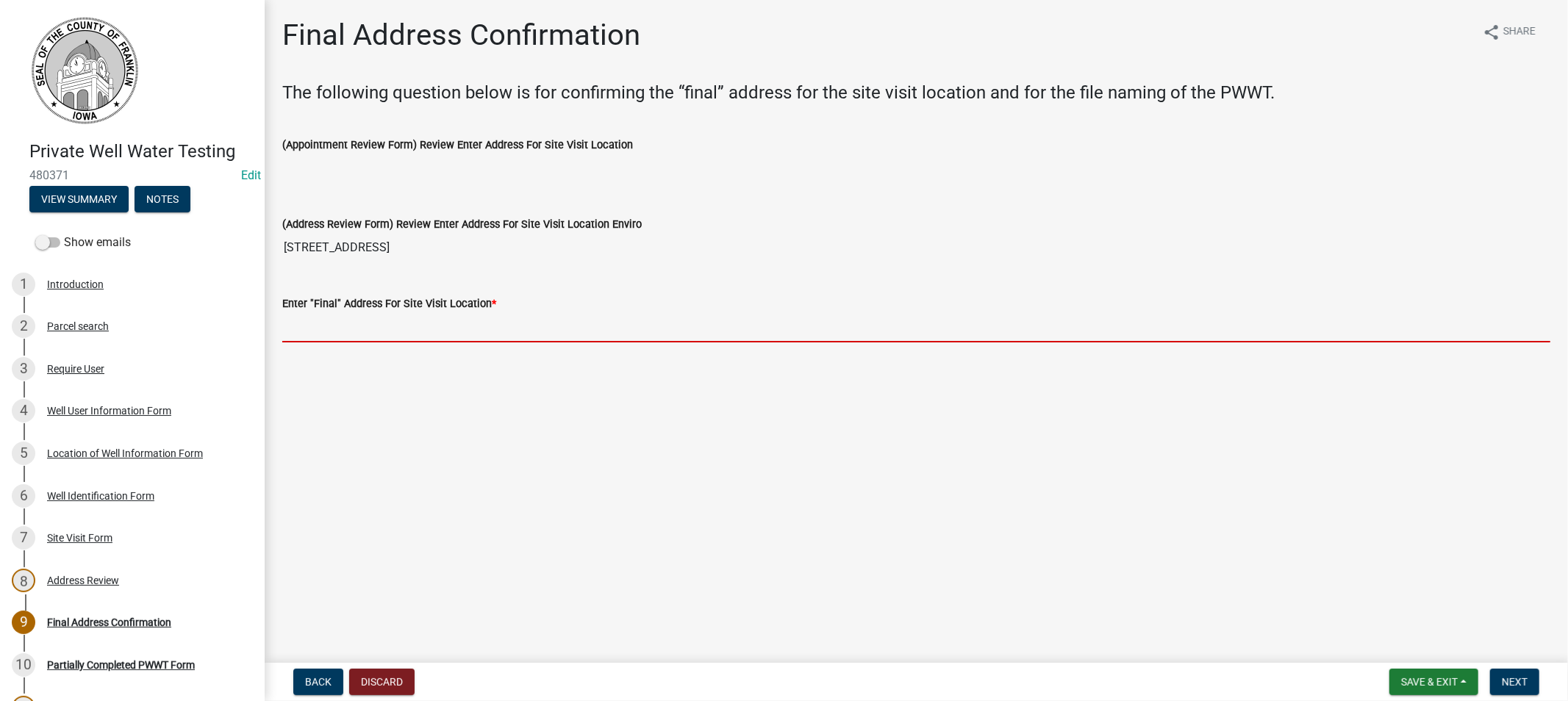
click at [382, 334] on input "Enter "Final" Address For Site Visit Location *" at bounding box center [916, 327] width 1268 height 30
paste input "[STREET_ADDRESS]"
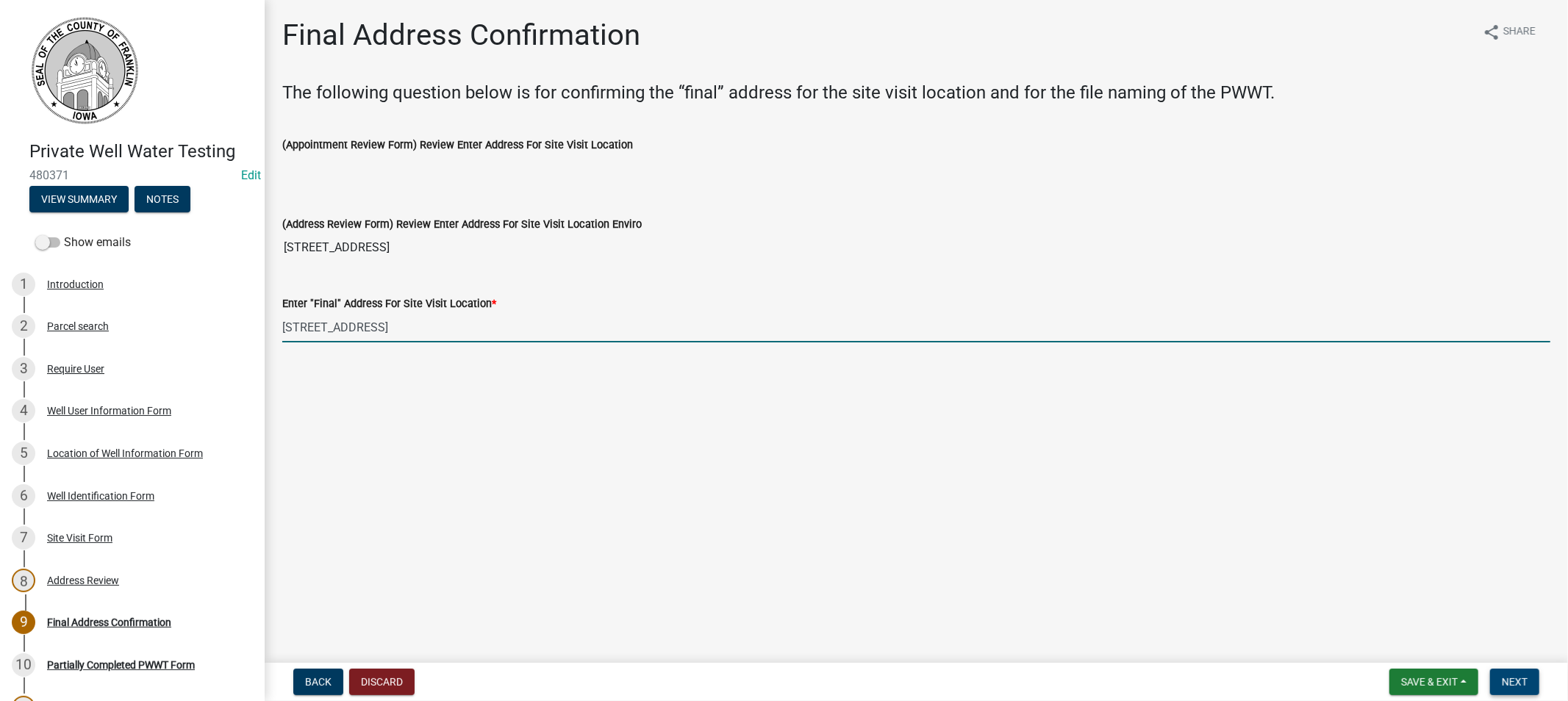
type input "[STREET_ADDRESS]"
click at [1500, 677] on button "Next" at bounding box center [1515, 681] width 49 height 26
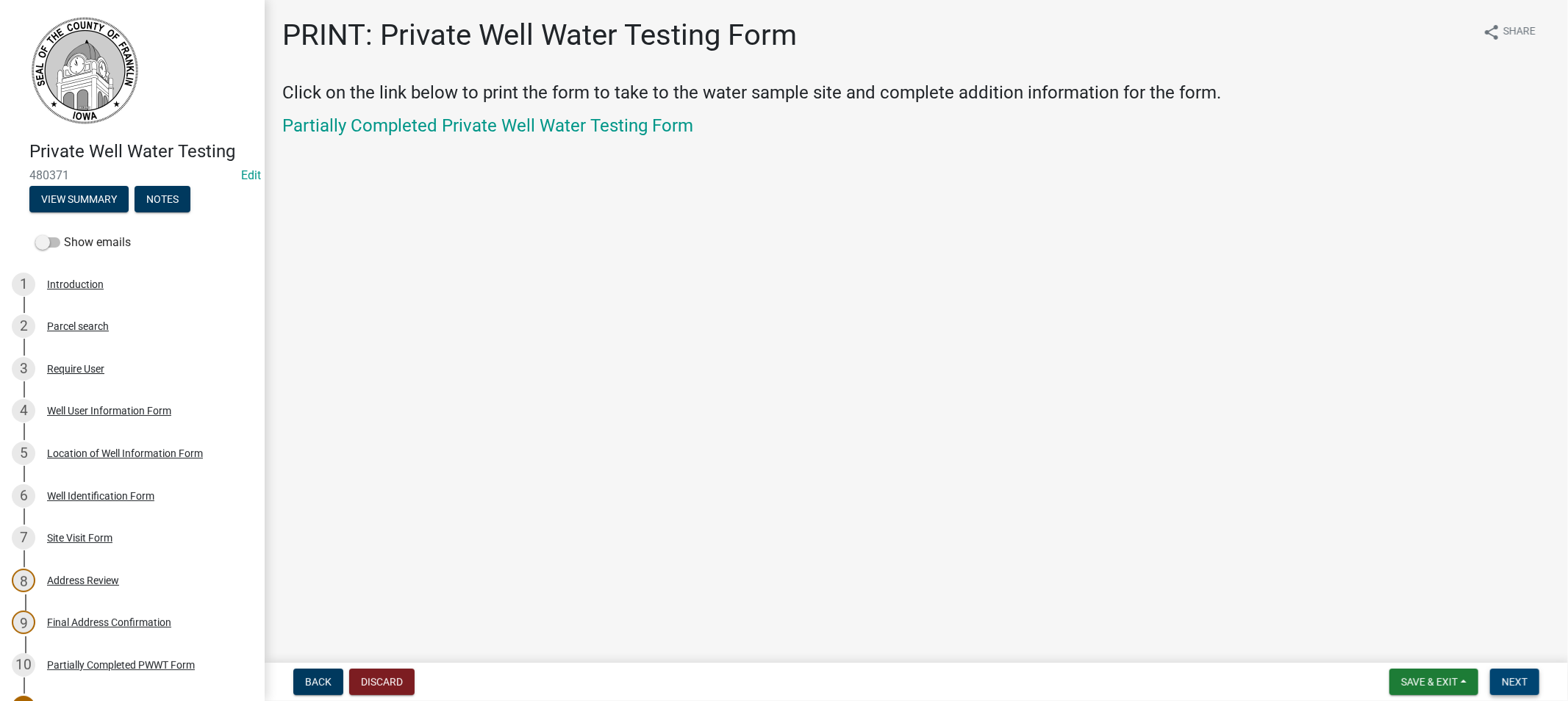
click at [1503, 681] on span "Next" at bounding box center [1515, 682] width 25 height 12
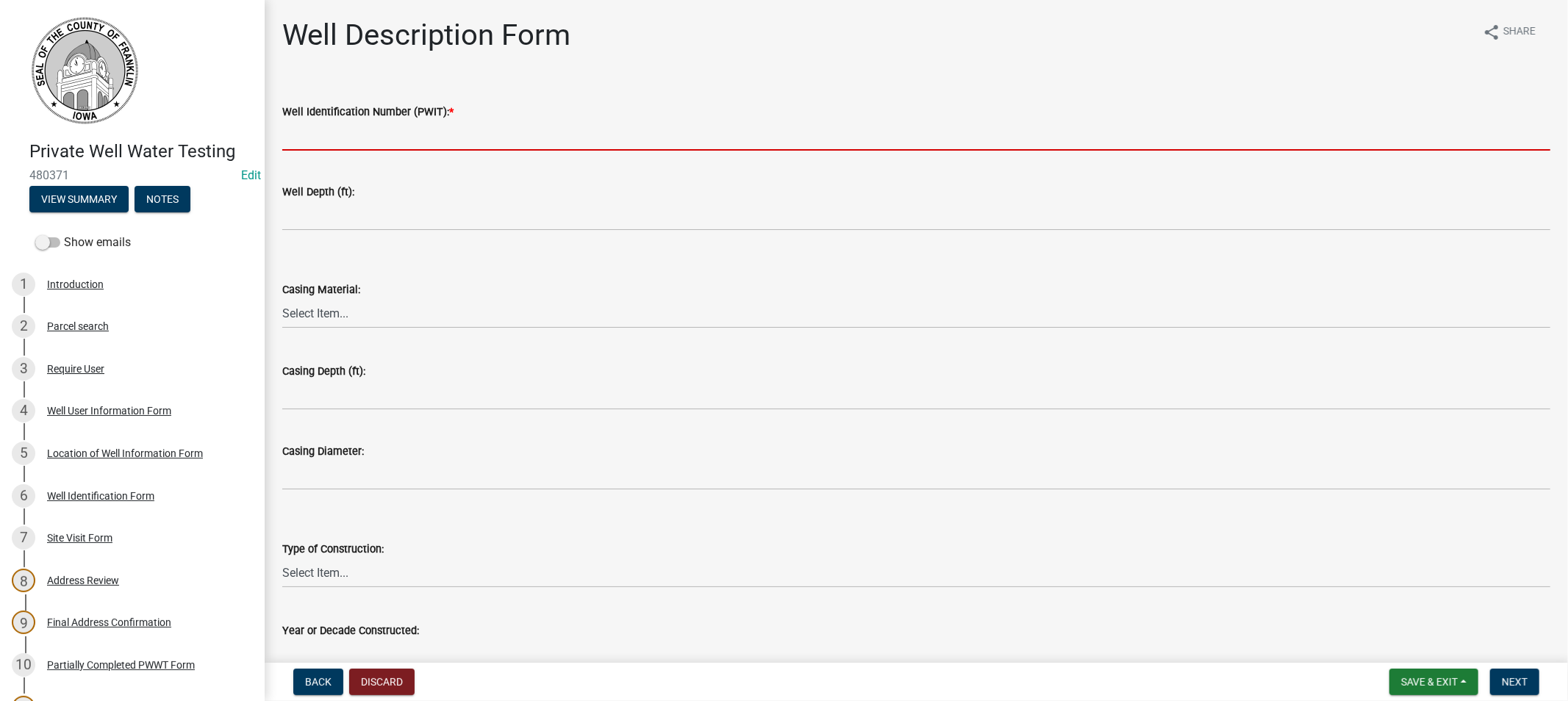
click at [331, 121] on input "Well Identification Number (PWIT): *" at bounding box center [916, 135] width 1268 height 30
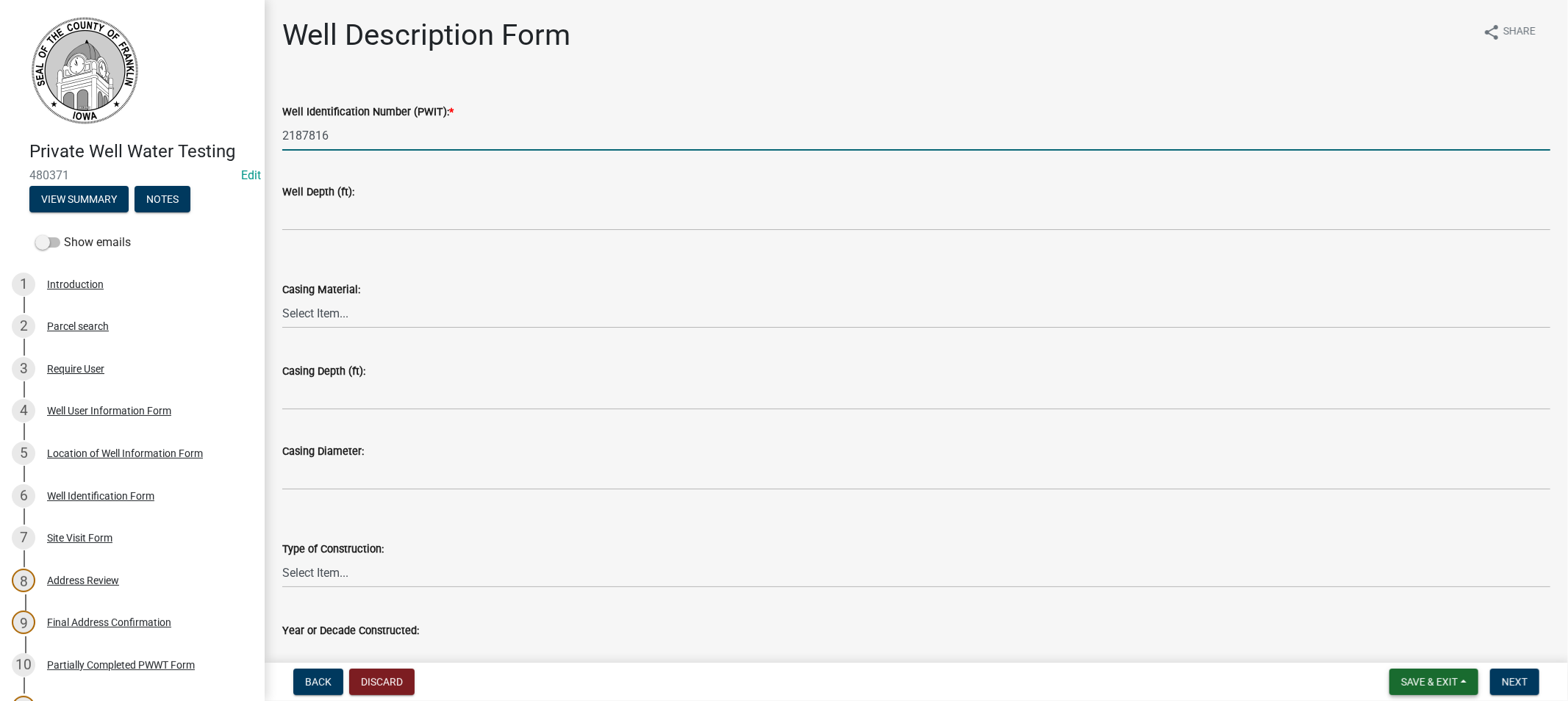
type input "2187816"
click at [1438, 681] on span "Save & Exit" at bounding box center [1429, 682] width 57 height 12
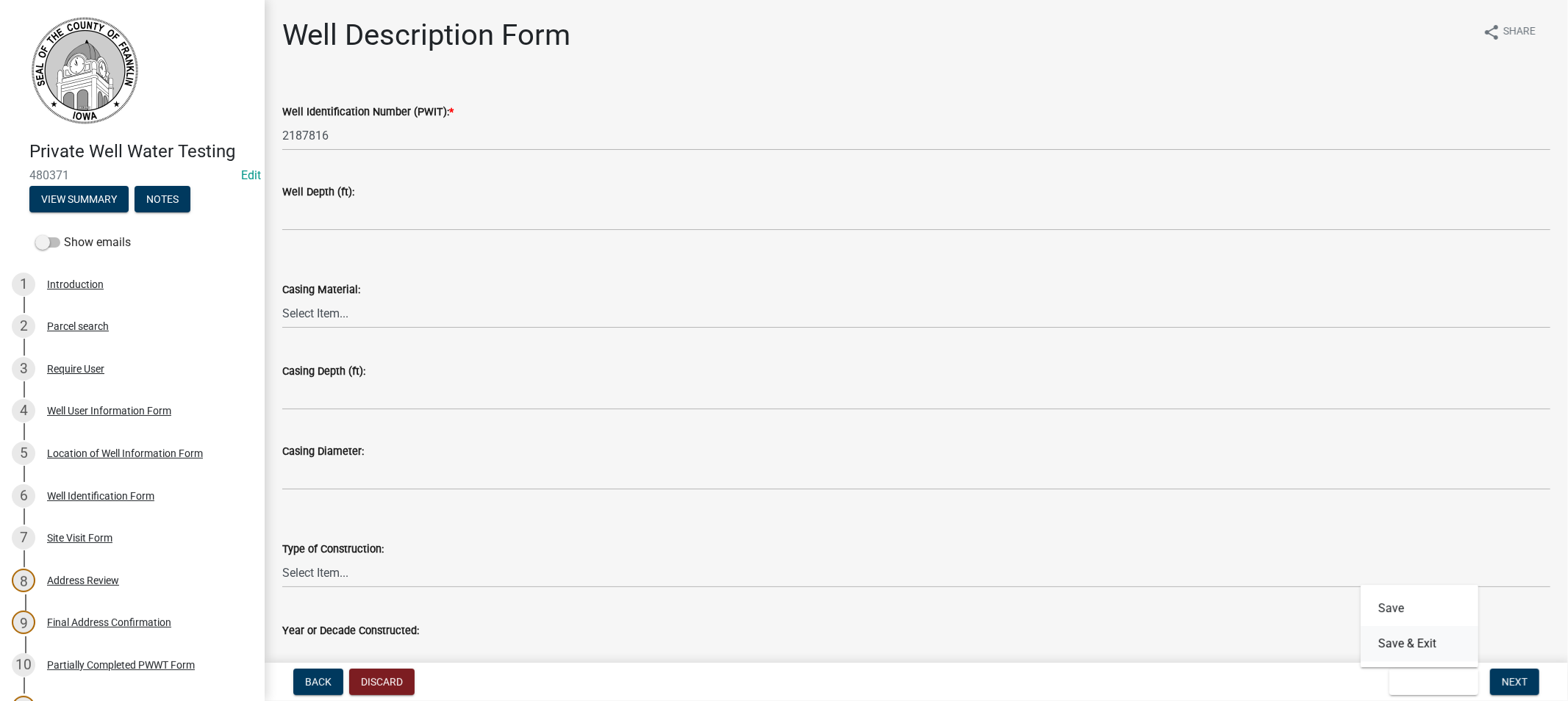
click at [1409, 645] on button "Save & Exit" at bounding box center [1419, 644] width 118 height 36
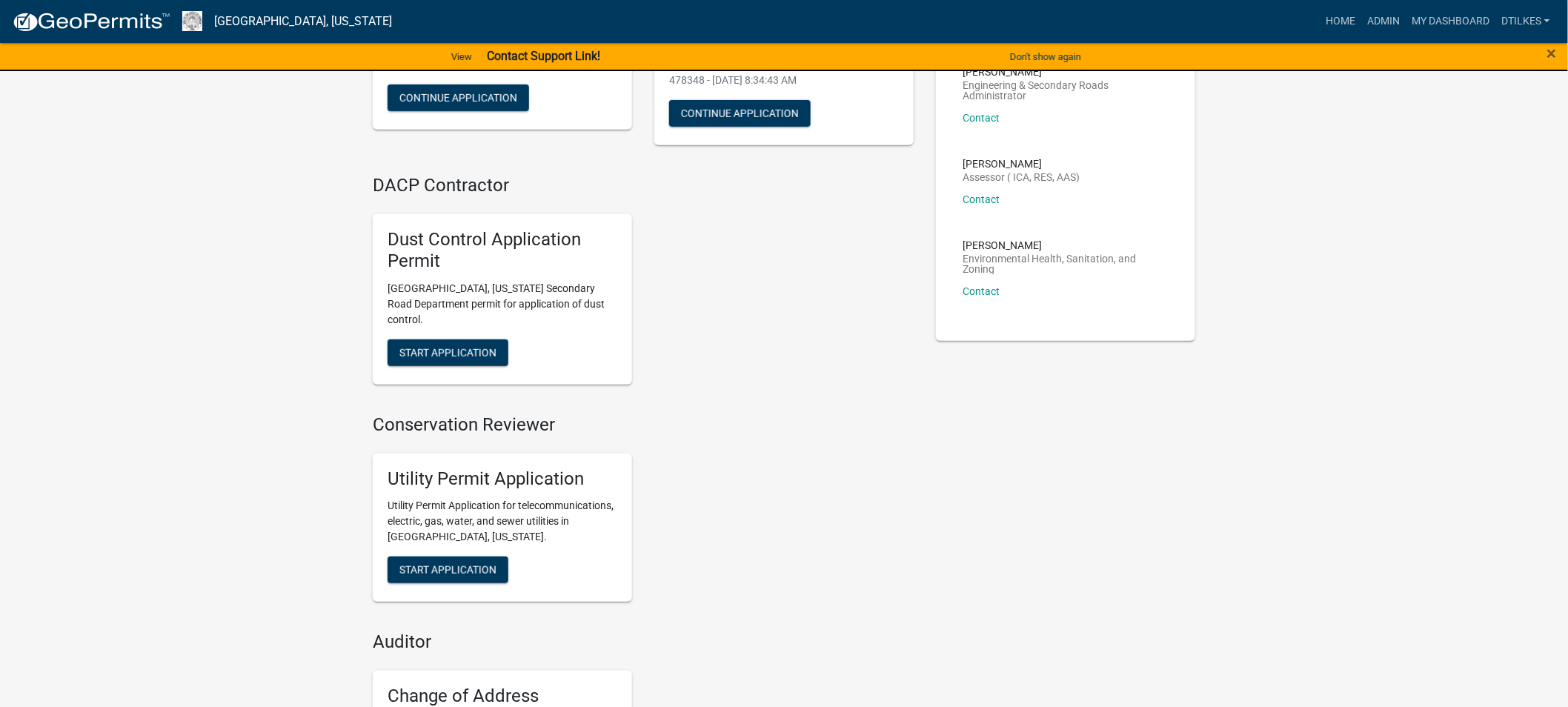
scroll to position [247, 0]
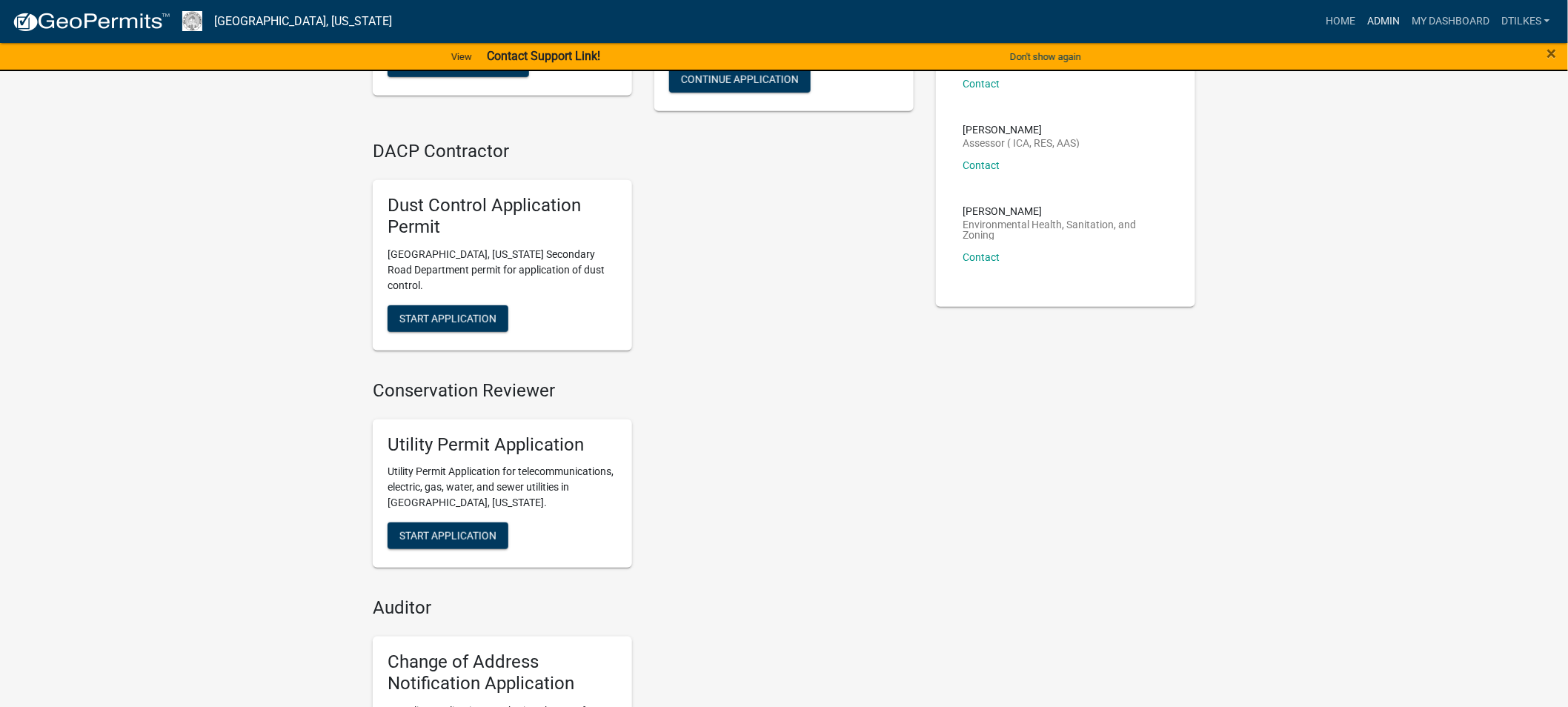
click at [1376, 20] on link "Admin" at bounding box center [1384, 21] width 45 height 28
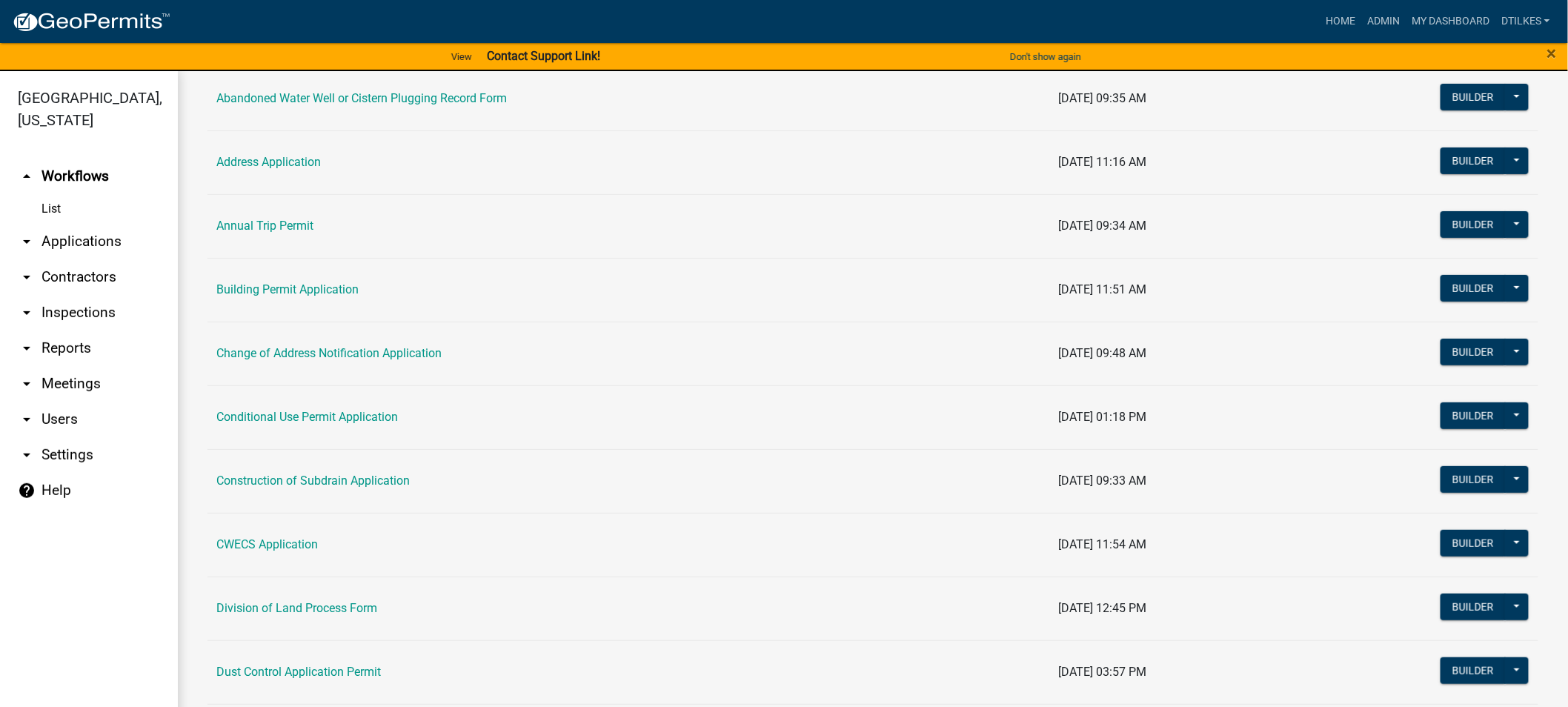
scroll to position [164, 0]
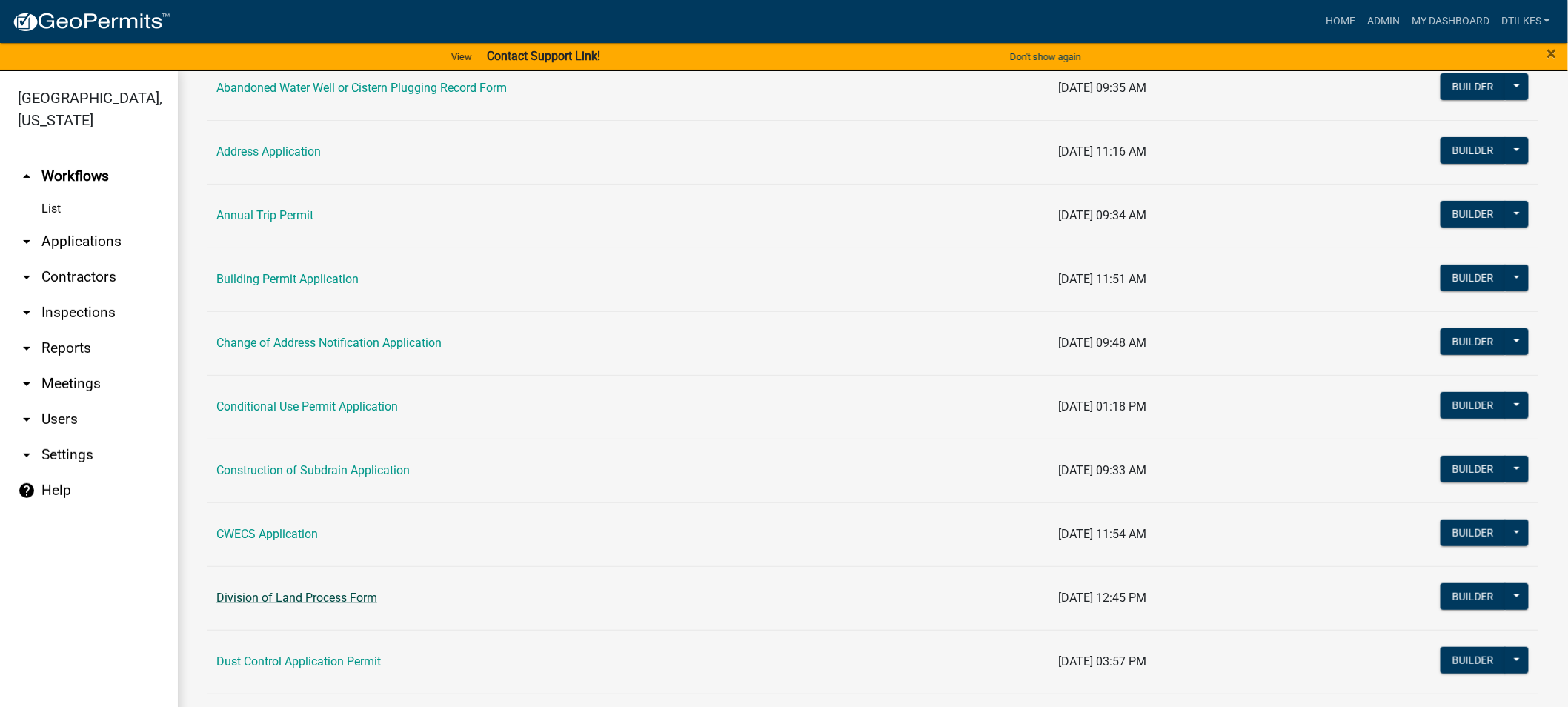
click at [317, 601] on link "Division of Land Process Form" at bounding box center [297, 597] width 161 height 14
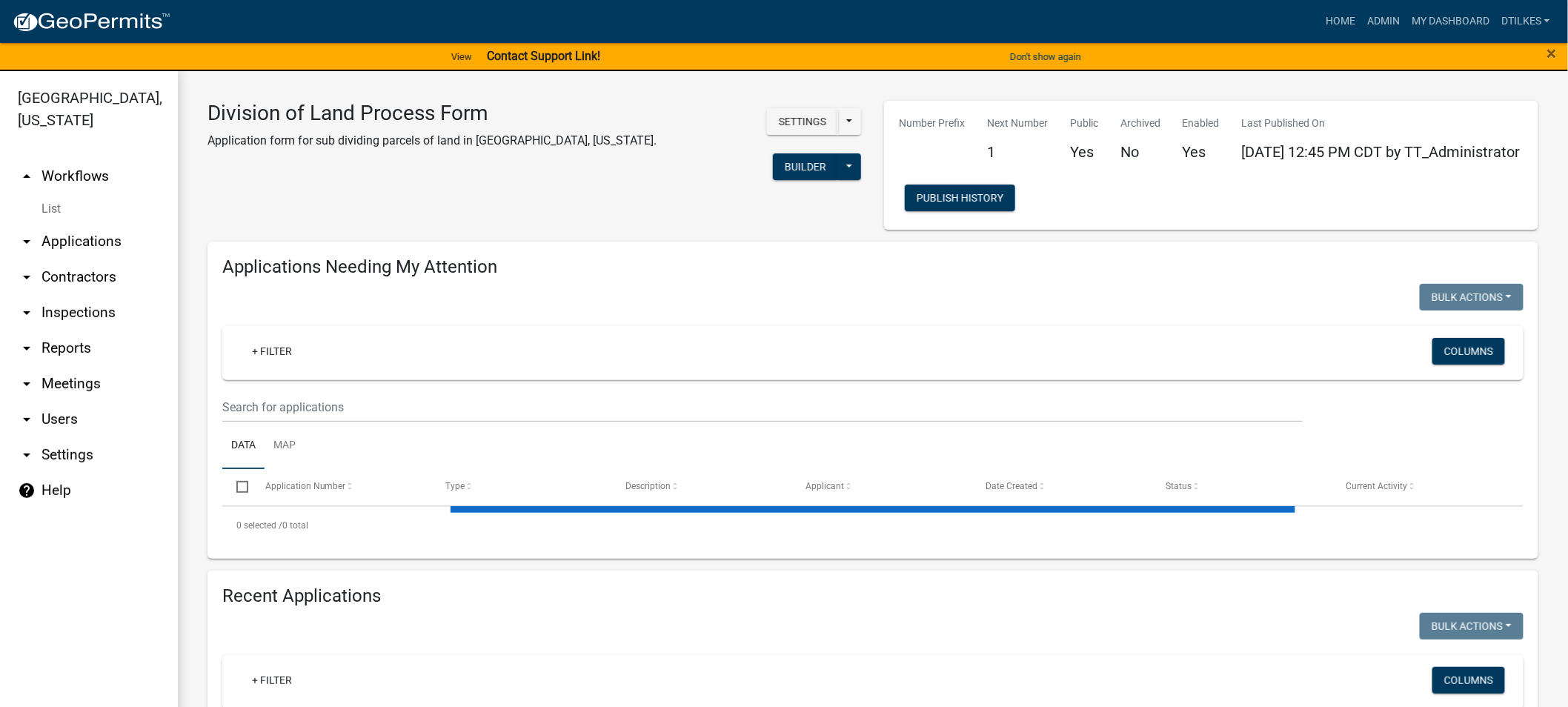
select select "2: 50"
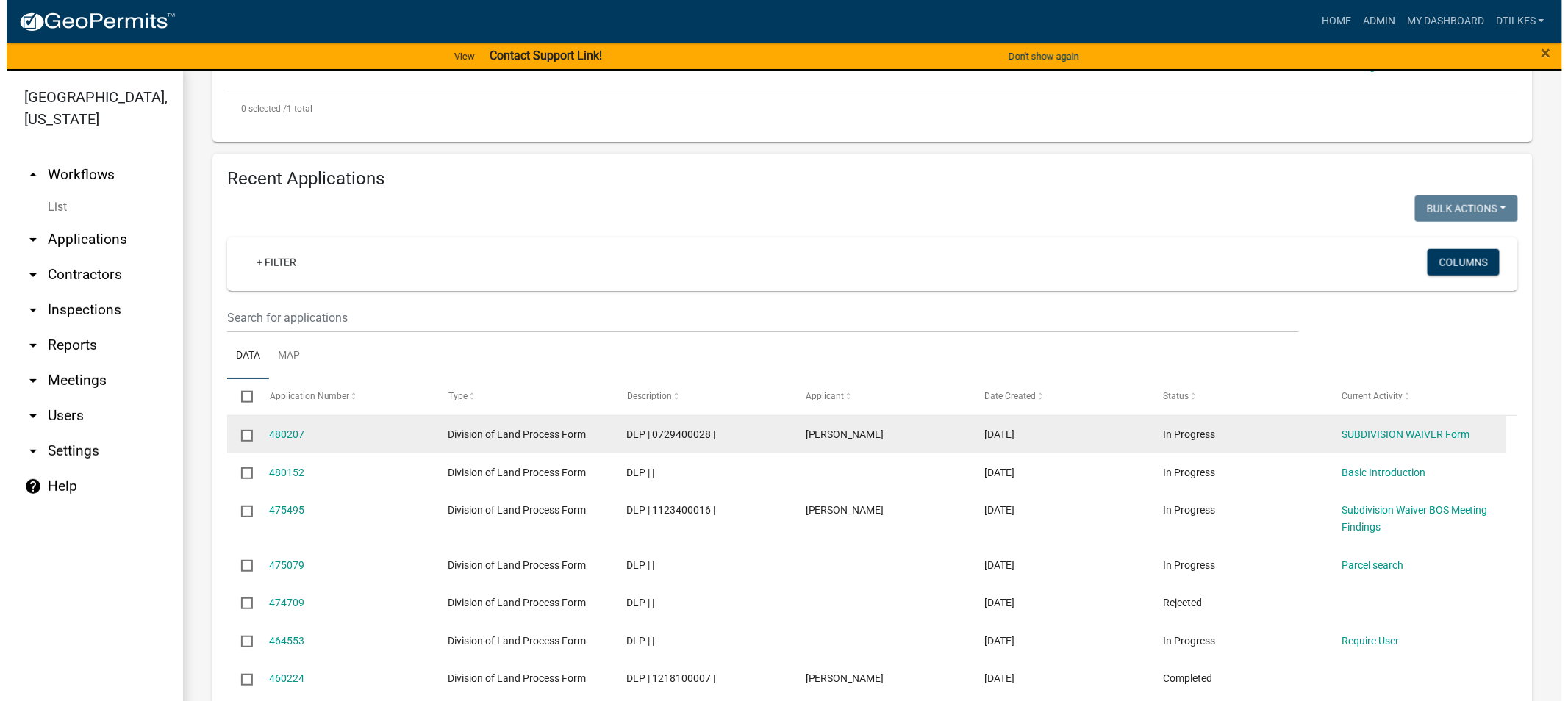
scroll to position [490, 0]
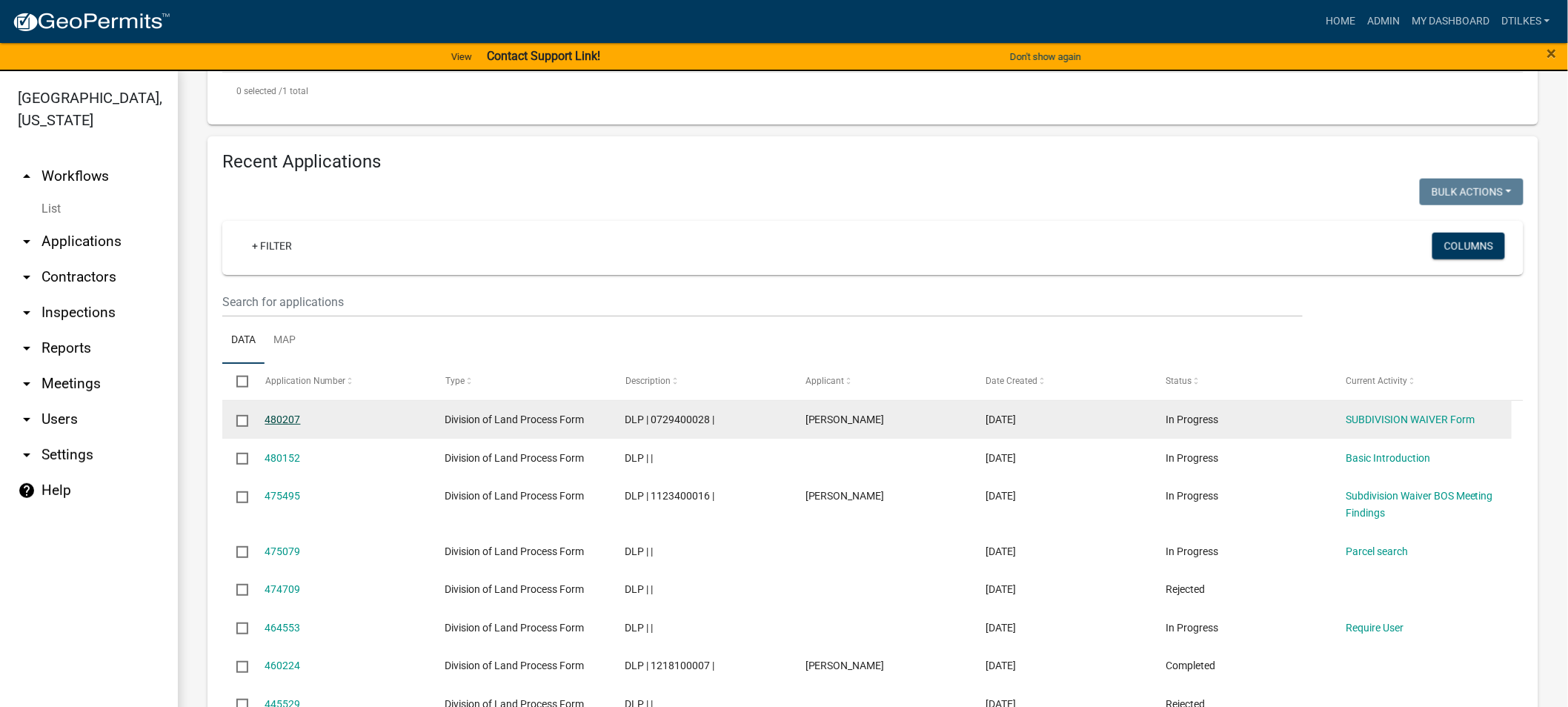
click at [279, 425] on link "480207" at bounding box center [283, 419] width 36 height 12
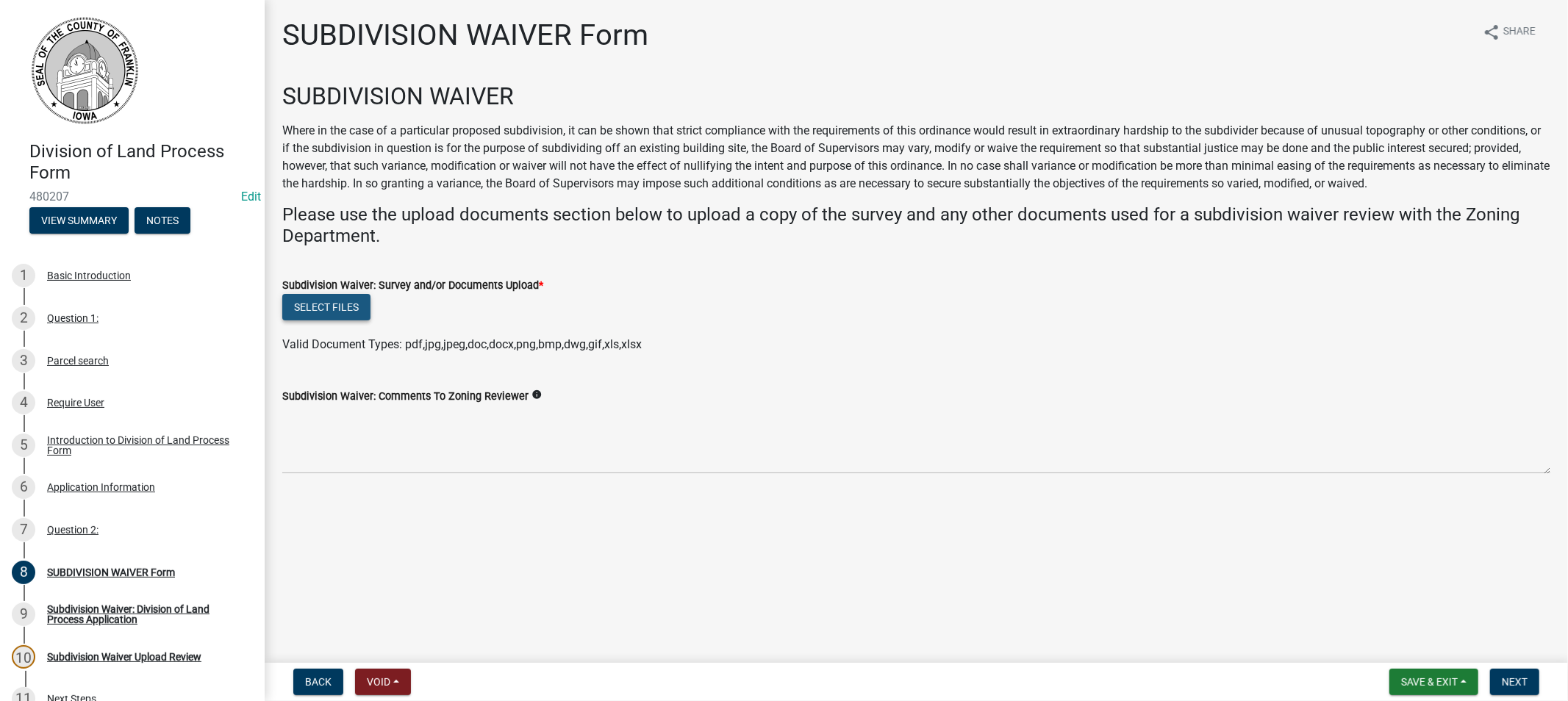
click at [326, 304] on button "Select files" at bounding box center [326, 306] width 88 height 26
click at [333, 303] on button "Select files" at bounding box center [326, 306] width 88 height 26
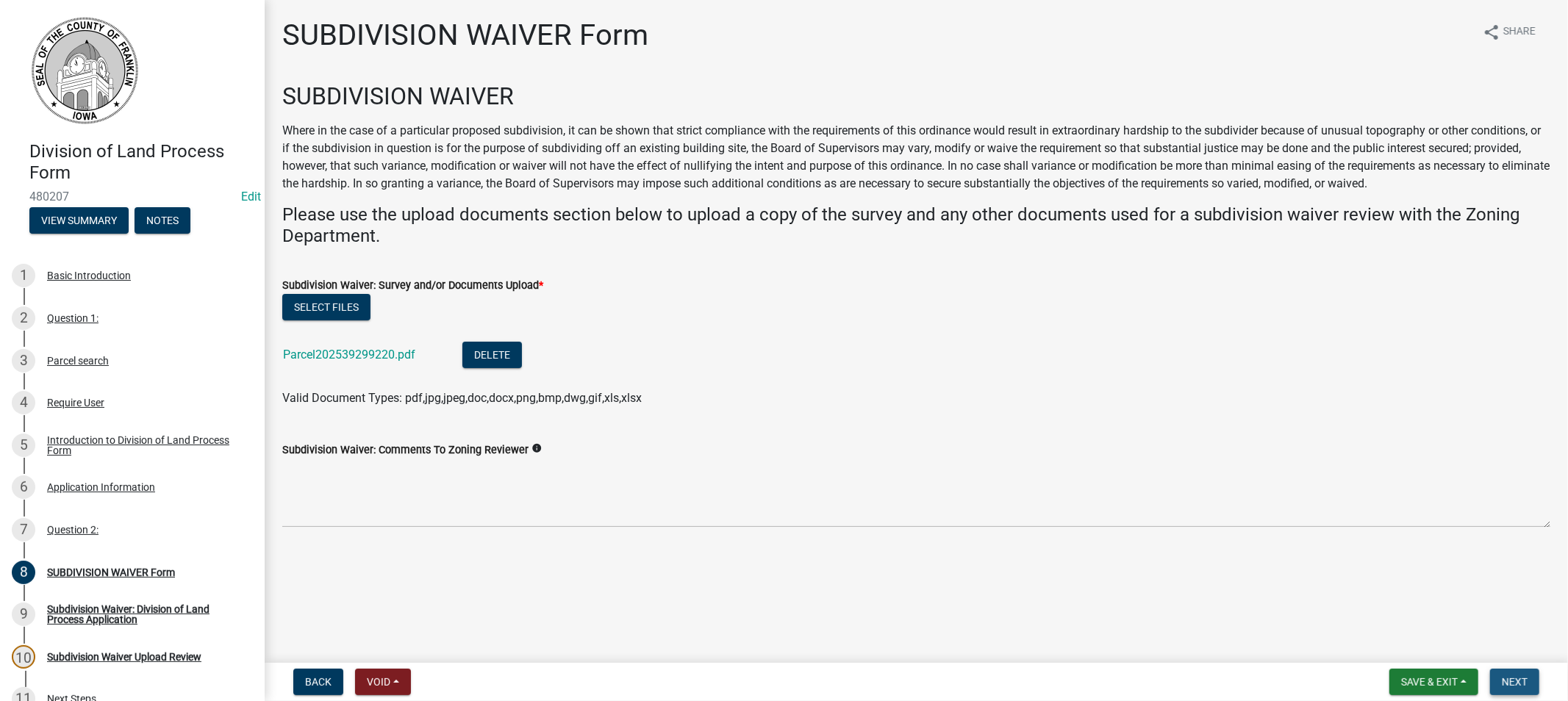
click at [1515, 684] on span "Next" at bounding box center [1515, 682] width 25 height 12
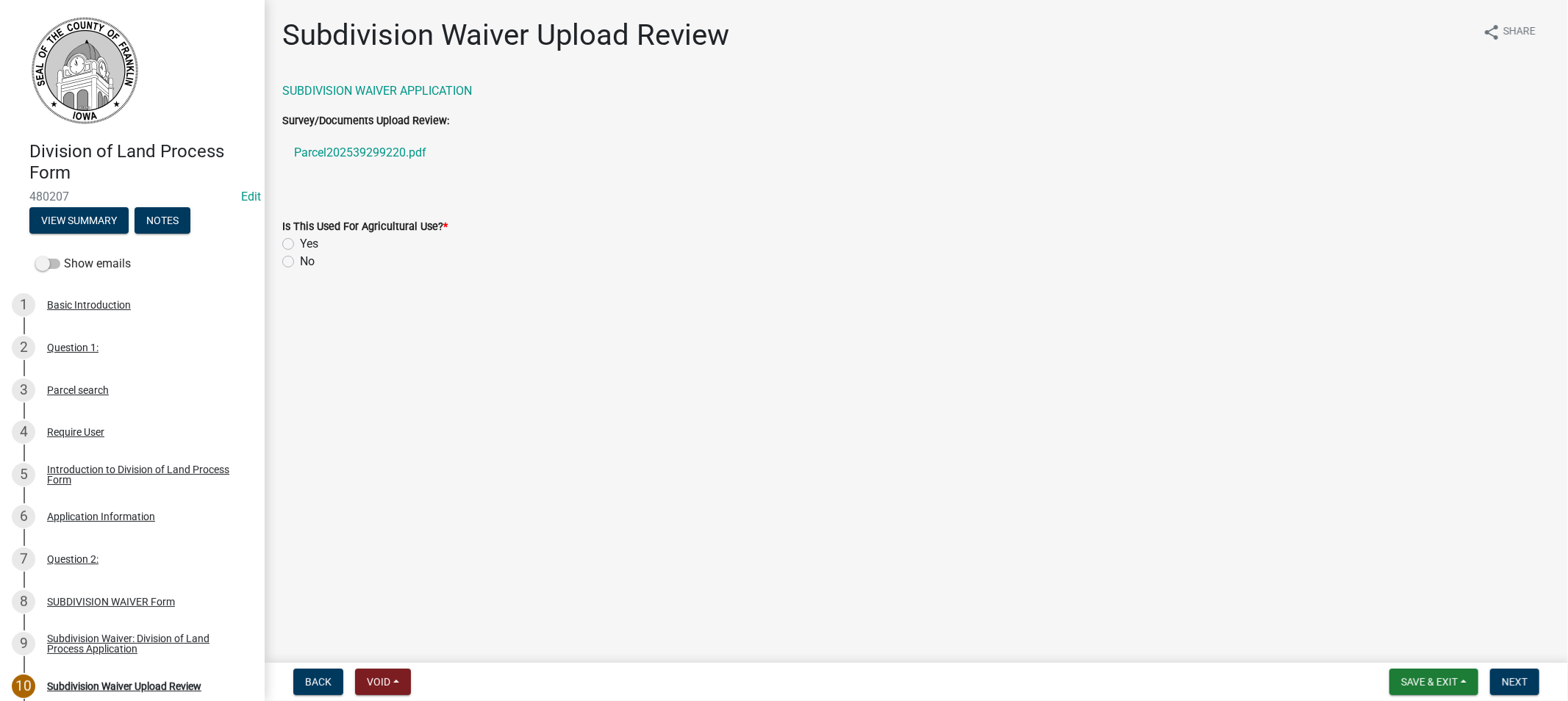
click at [300, 262] on label "No" at bounding box center [306, 261] width 14 height 18
click at [300, 262] on input "No" at bounding box center [304, 257] width 9 height 9
radio input "true"
click at [1509, 680] on span "Next" at bounding box center [1515, 682] width 25 height 12
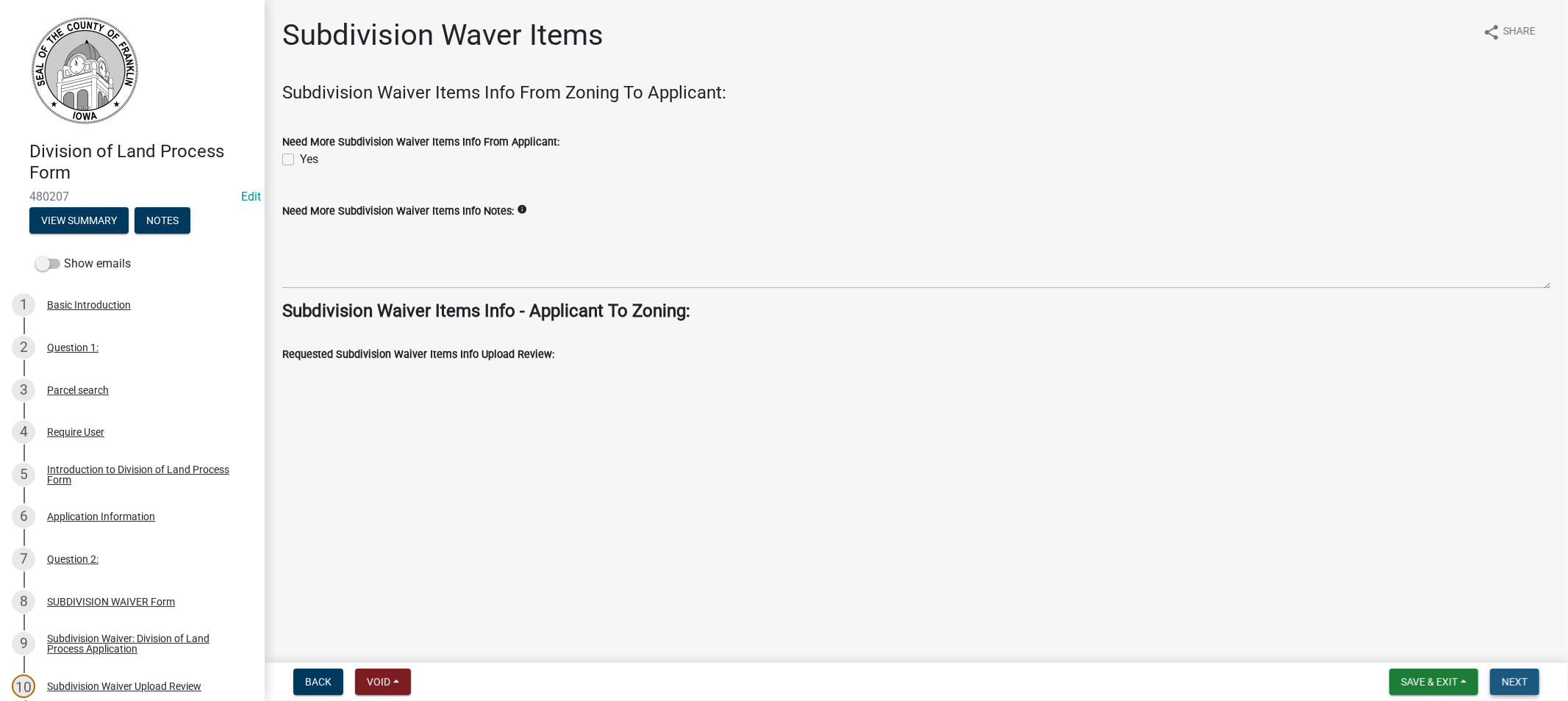
click at [1504, 676] on span "Next" at bounding box center [1515, 682] width 25 height 12
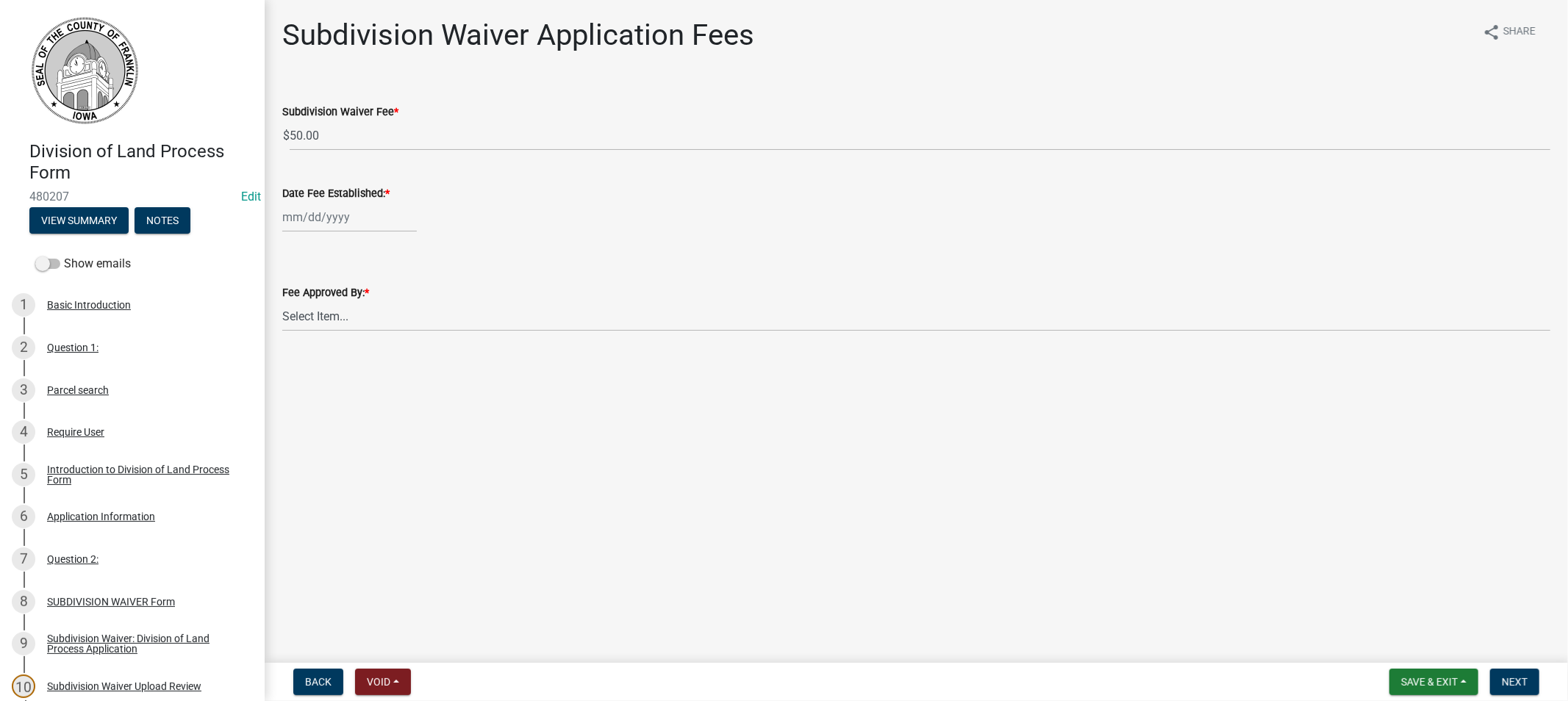
select select "9"
select select "2025"
click at [355, 222] on div "[PERSON_NAME] Feb Mar Apr [PERSON_NAME][DATE] Oct Nov [DATE] 1526 1527 1528 152…" at bounding box center [349, 216] width 134 height 30
click at [368, 341] on div "18" at bounding box center [368, 342] width 24 height 24
type input "[DATE]"
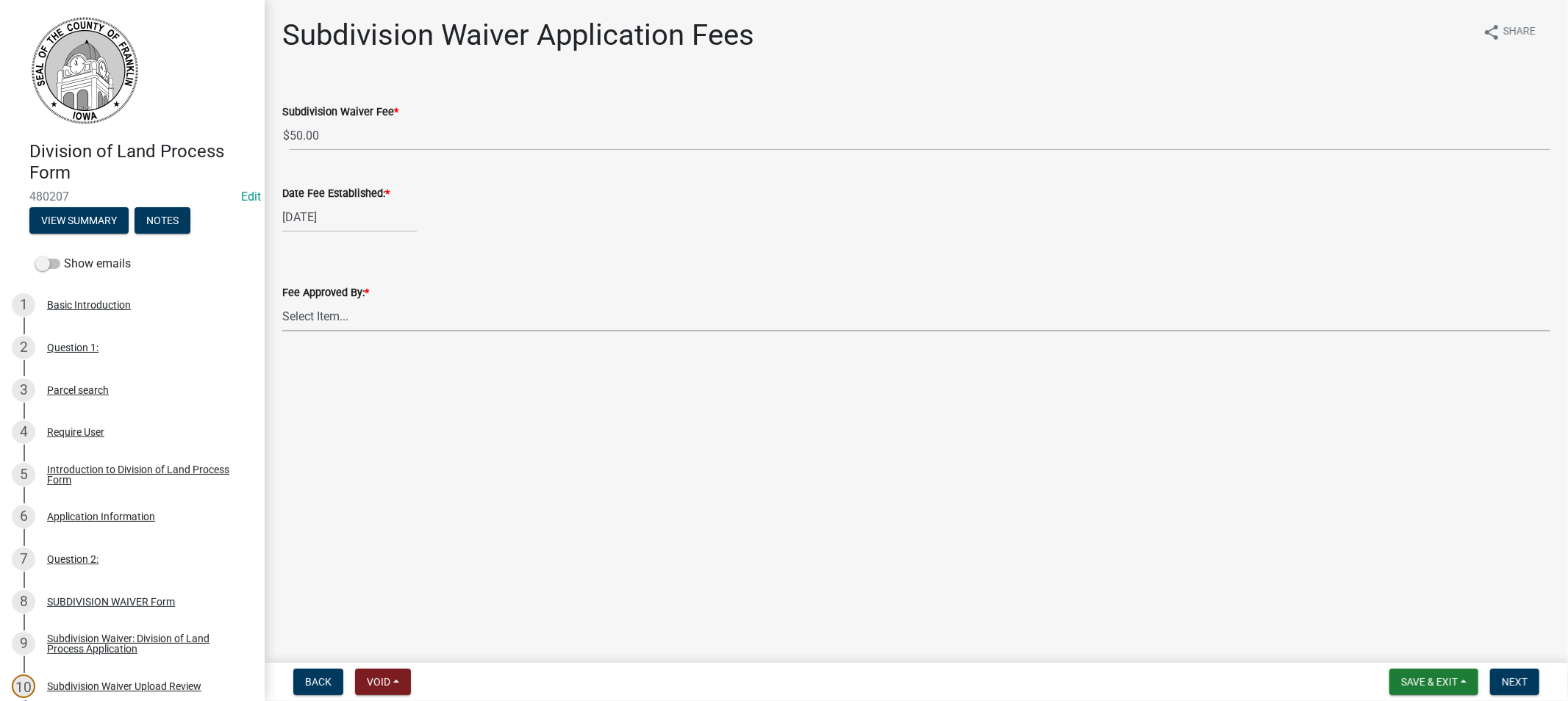
click at [325, 320] on select "Select Item... [PERSON_NAME]" at bounding box center [916, 316] width 1268 height 30
click at [282, 301] on select "Select Item... [PERSON_NAME]" at bounding box center [916, 316] width 1268 height 30
select select "d223b9f2-1ec7-4c53-82a9-76cd95b714db"
drag, startPoint x: 1515, startPoint y: 677, endPoint x: 1508, endPoint y: 670, distance: 9.9
click at [1515, 677] on span "Next" at bounding box center [1515, 682] width 25 height 12
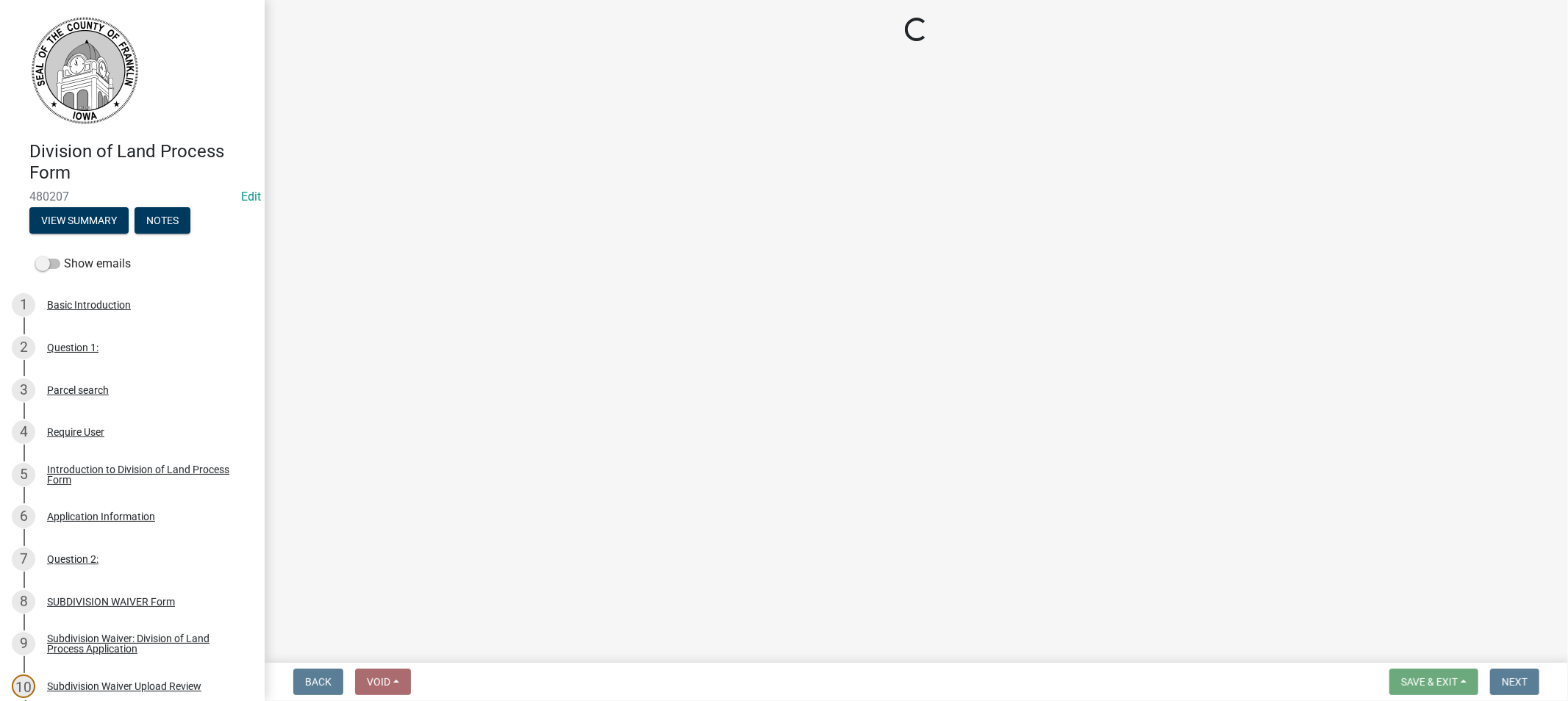
select select "3: 3"
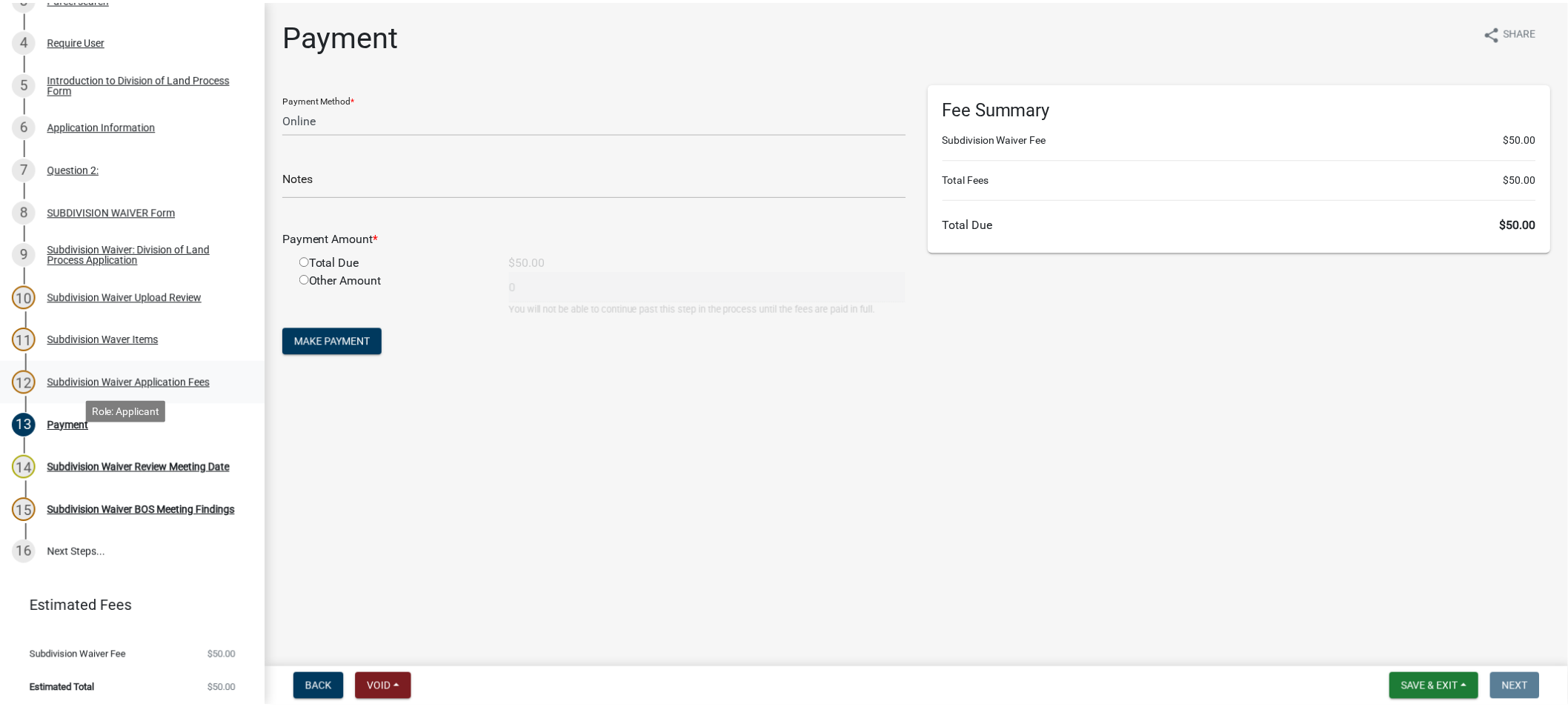
scroll to position [399, 0]
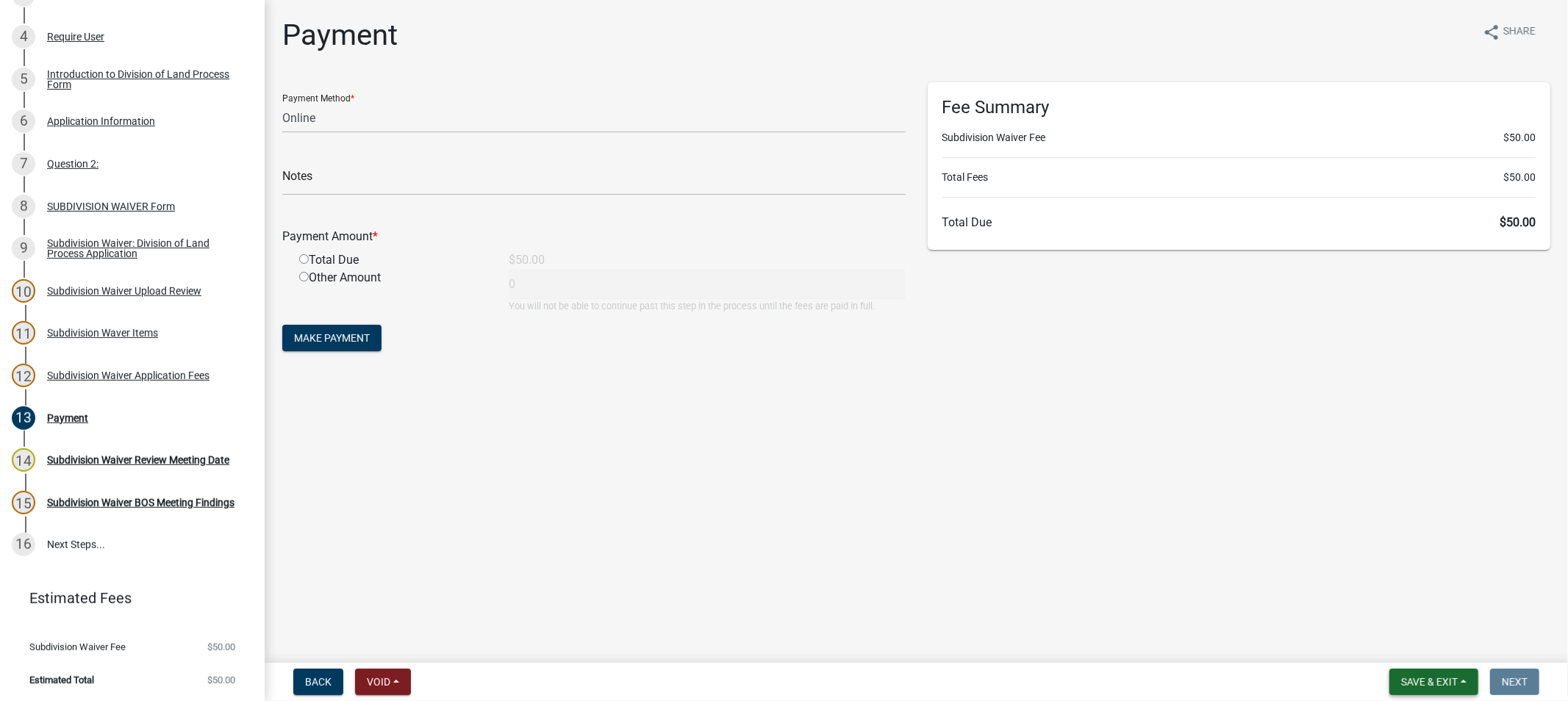
click at [1434, 676] on span "Save & Exit" at bounding box center [1429, 682] width 57 height 12
click at [1408, 643] on button "Save & Exit" at bounding box center [1419, 644] width 118 height 36
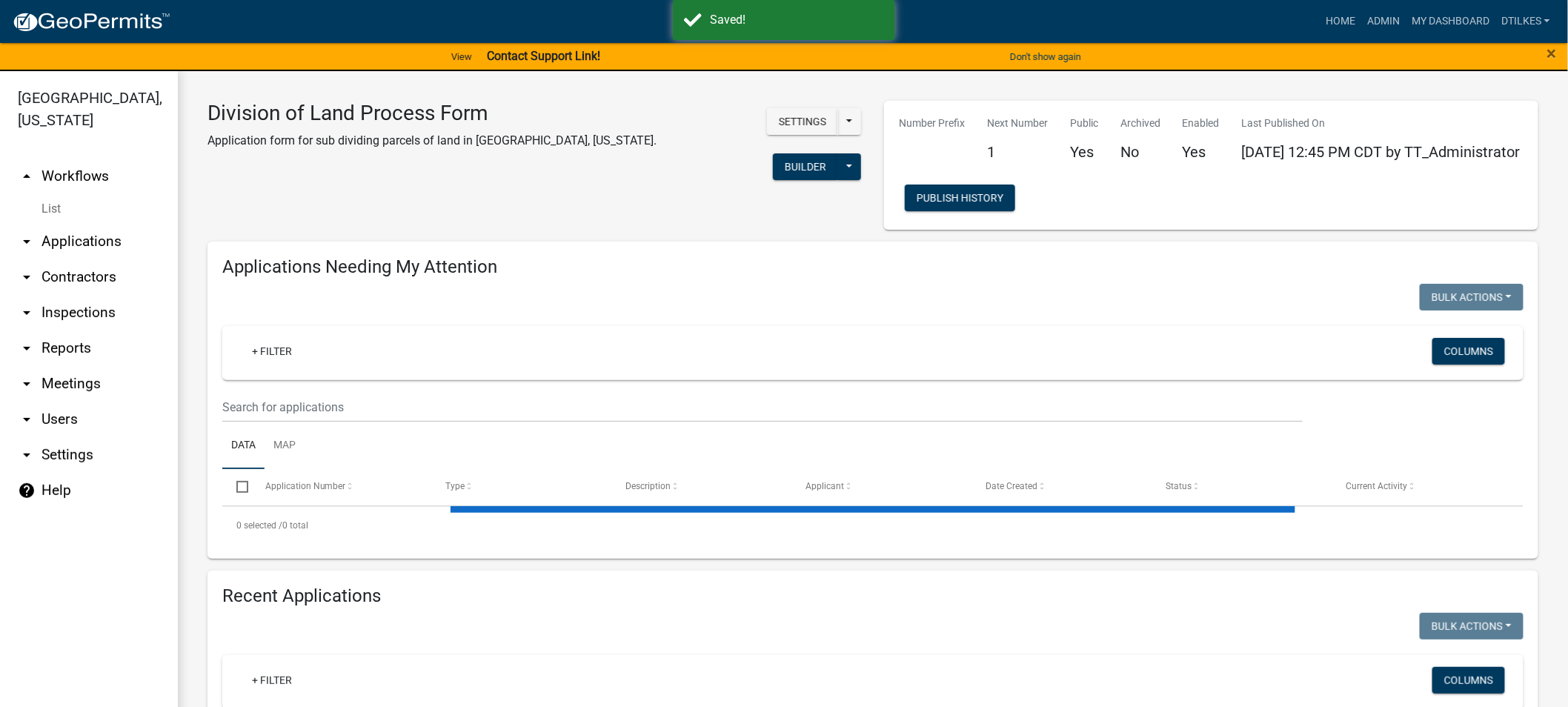
select select "2: 50"
